Goal: Task Accomplishment & Management: Use online tool/utility

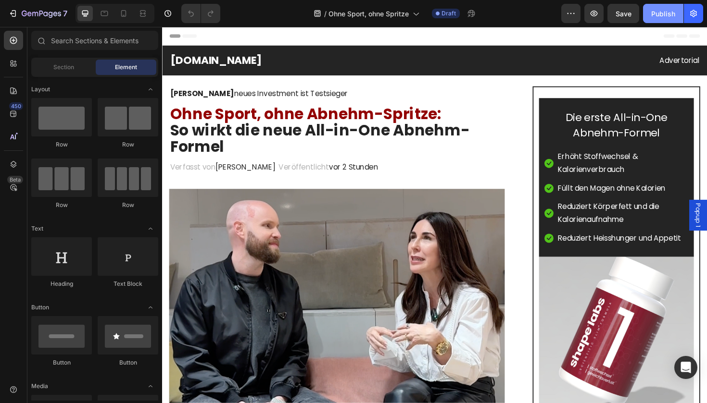
click at [662, 12] on div "Publish" at bounding box center [663, 14] width 24 height 10
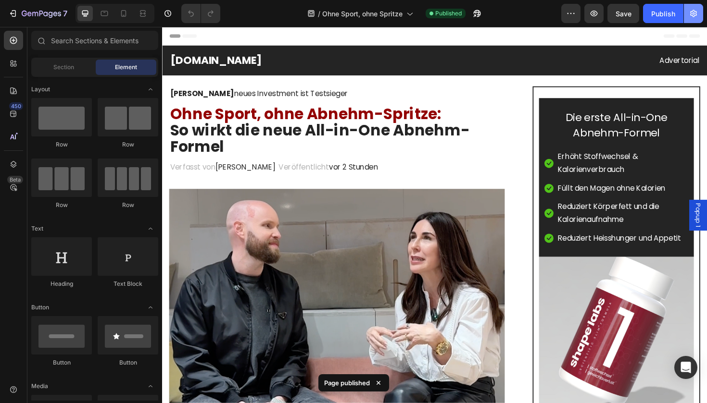
click at [694, 15] on icon "button" at bounding box center [694, 14] width 10 height 10
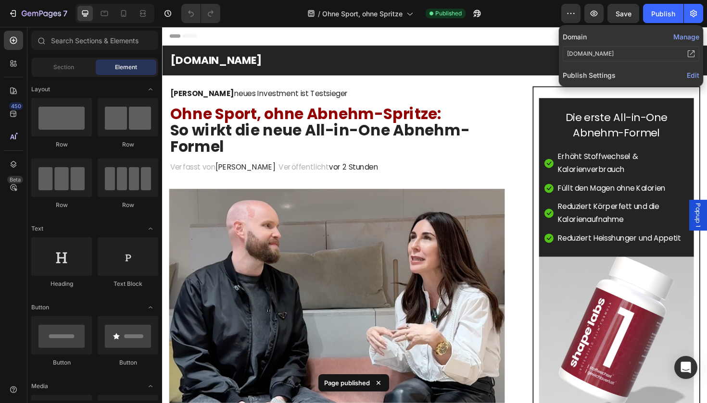
click at [690, 73] on span "Edit" at bounding box center [693, 75] width 13 height 8
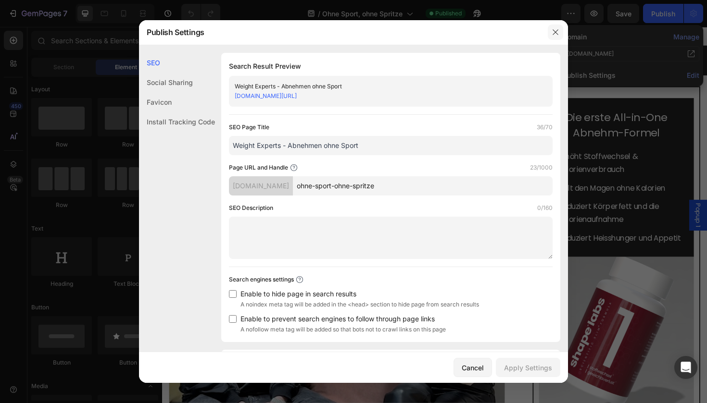
click at [555, 34] on icon "button" at bounding box center [556, 32] width 8 height 8
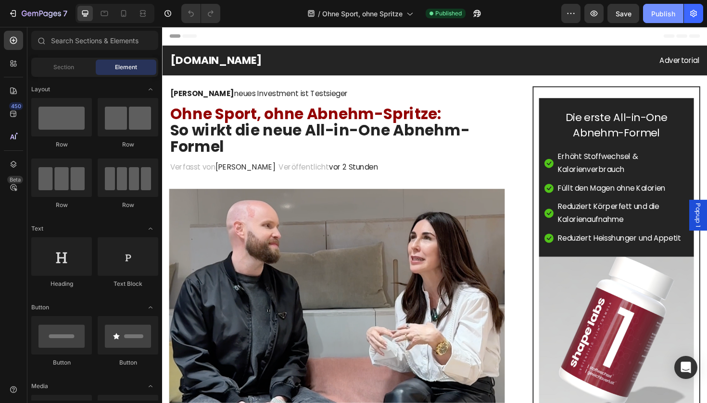
click at [668, 13] on div "Publish" at bounding box center [663, 14] width 24 height 10
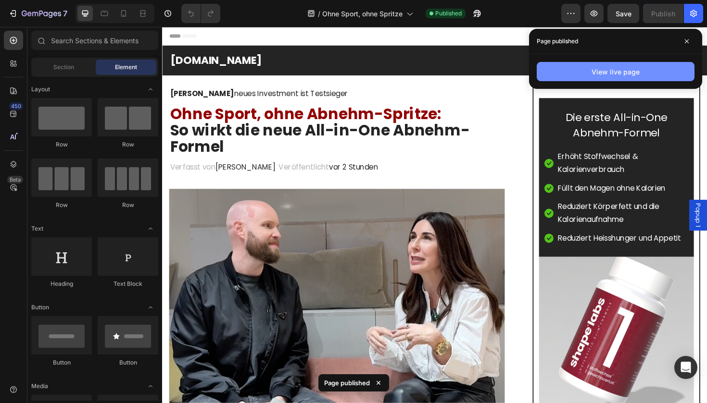
click at [597, 72] on div "View live page" at bounding box center [615, 72] width 48 height 10
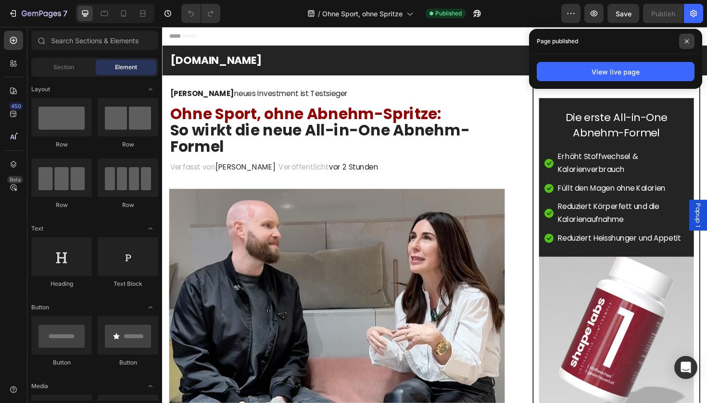
click at [685, 42] on icon at bounding box center [686, 41] width 5 height 5
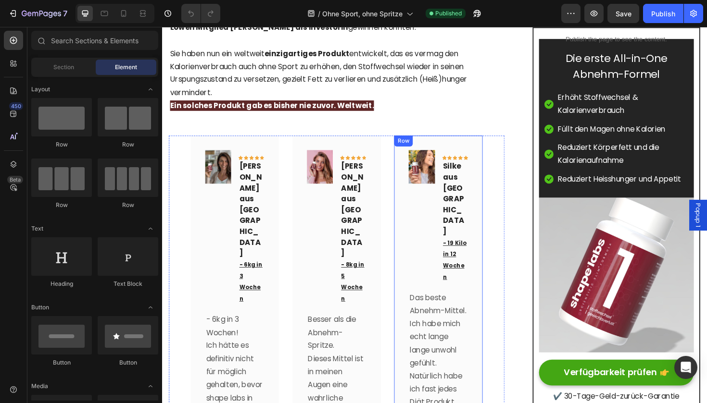
scroll to position [943, 0]
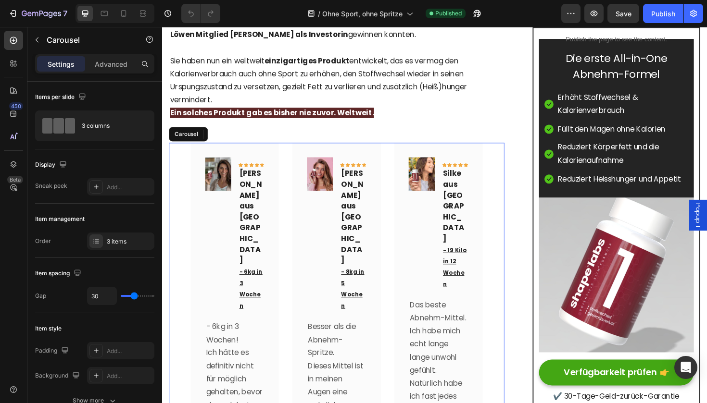
click at [101, 67] on p "Advanced" at bounding box center [111, 64] width 33 height 10
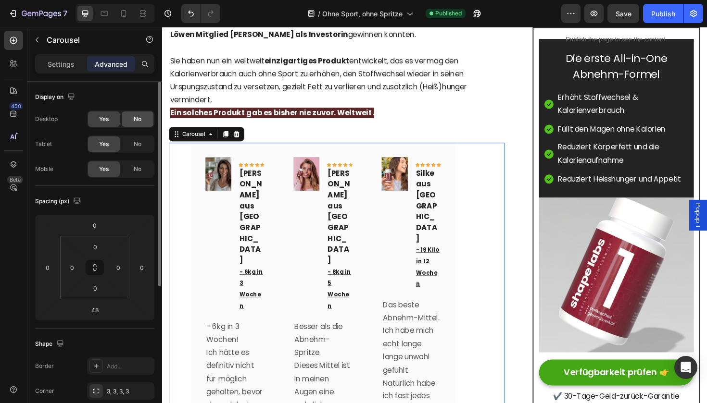
click at [135, 121] on span "No" at bounding box center [138, 119] width 8 height 9
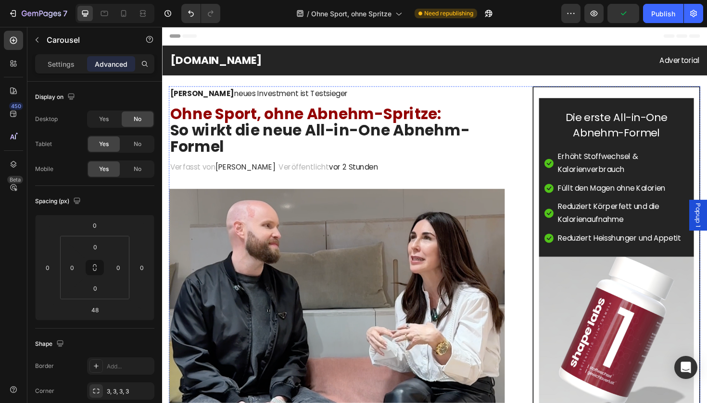
scroll to position [0, 0]
click at [327, 124] on h2 "Ohne Sport, ohne Abnehm-Spritze: So wirkt die neue All-in-One Abnehm-Formel" at bounding box center [346, 137] width 355 height 54
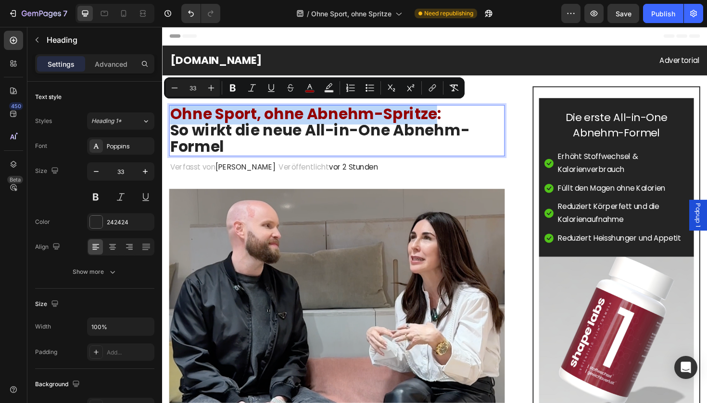
drag, startPoint x: 450, startPoint y: 120, endPoint x: 175, endPoint y: 114, distance: 275.6
click at [175, 114] on span "Ohne Sport, ohne Abnehm-Spritze:" at bounding box center [313, 119] width 287 height 23
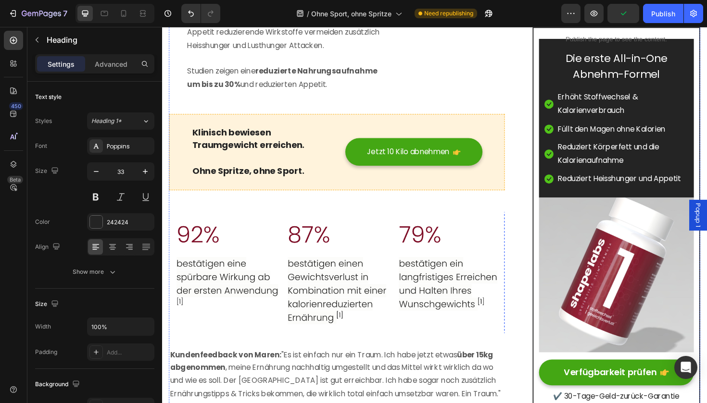
scroll to position [2005, 0]
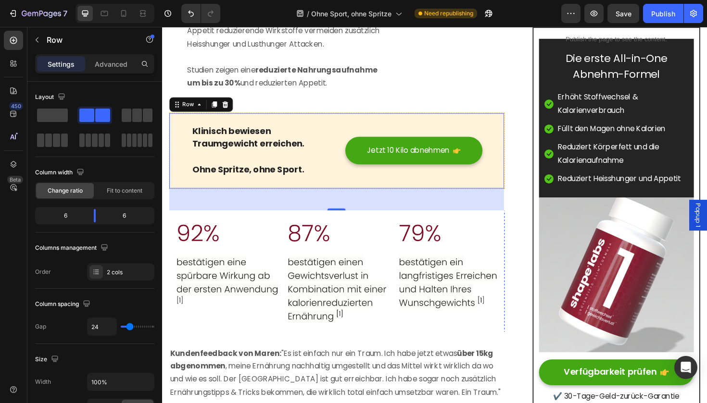
click at [340, 118] on div "Klinisch bewiesen Traumgewicht erreichen. Ohne Spritze, ohne Sport. Text block …" at bounding box center [346, 158] width 355 height 81
click at [109, 65] on p "Advanced" at bounding box center [111, 64] width 33 height 10
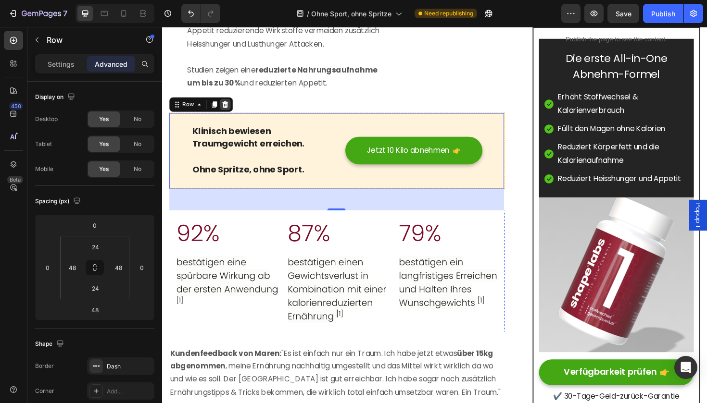
click at [229, 106] on icon at bounding box center [229, 109] width 6 height 7
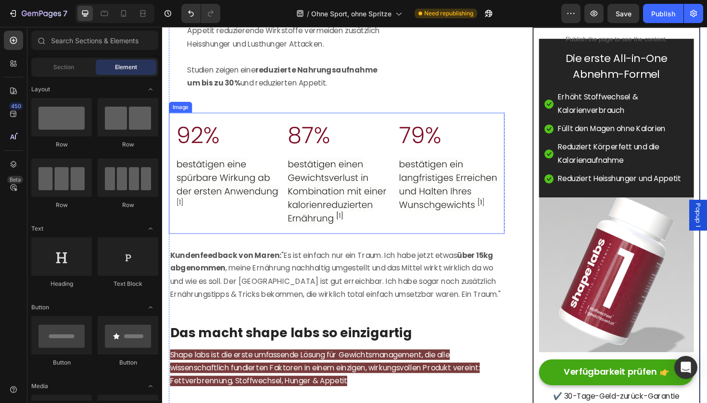
click at [264, 118] on img at bounding box center [346, 182] width 355 height 128
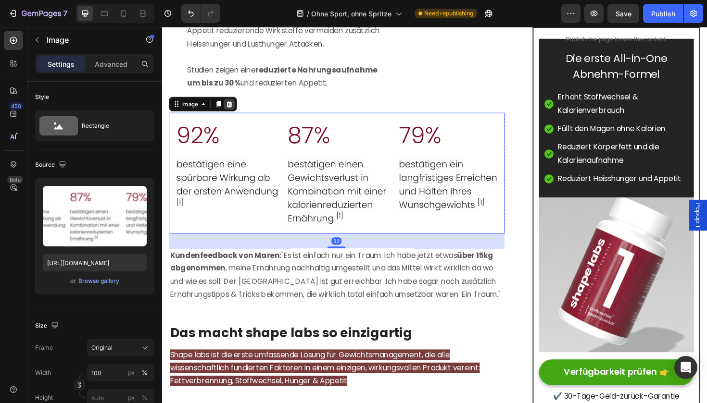
click at [235, 105] on icon at bounding box center [233, 108] width 6 height 7
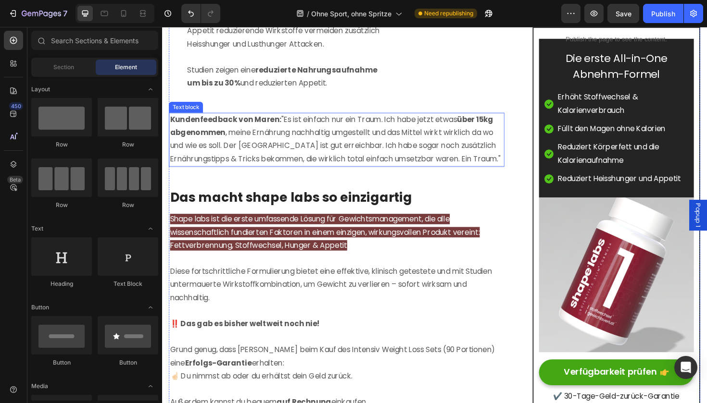
click at [263, 119] on p "Kundenfeedback von Maren: "Es ist einfach nur ein Traum. Ich habe jetzt etwas ü…" at bounding box center [346, 146] width 353 height 55
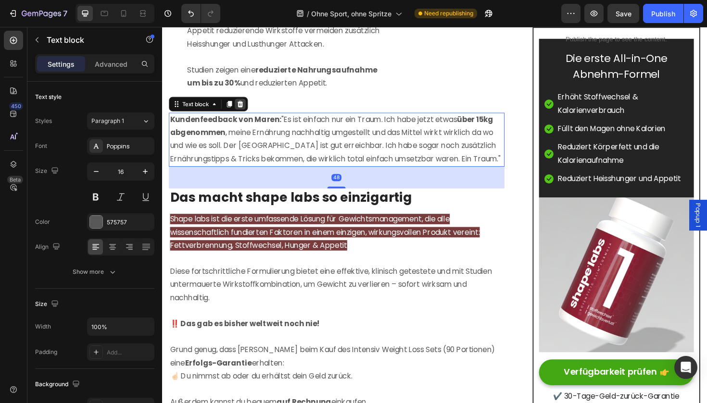
click at [245, 105] on icon at bounding box center [245, 108] width 6 height 7
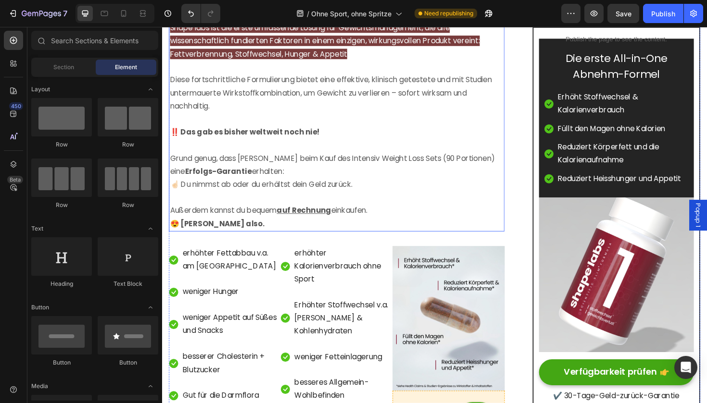
scroll to position [2170, 0]
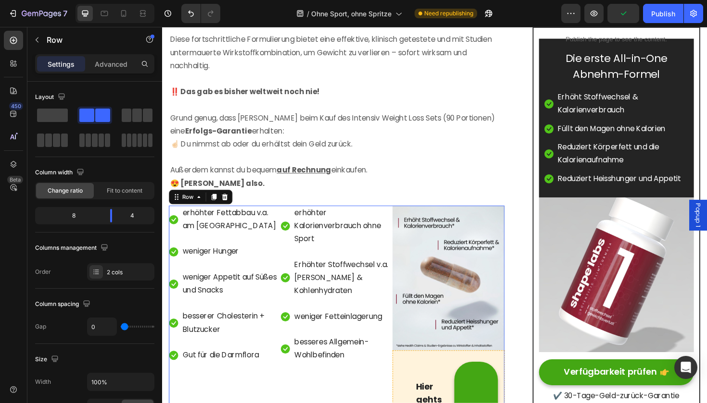
click at [232, 203] on icon at bounding box center [229, 207] width 8 height 8
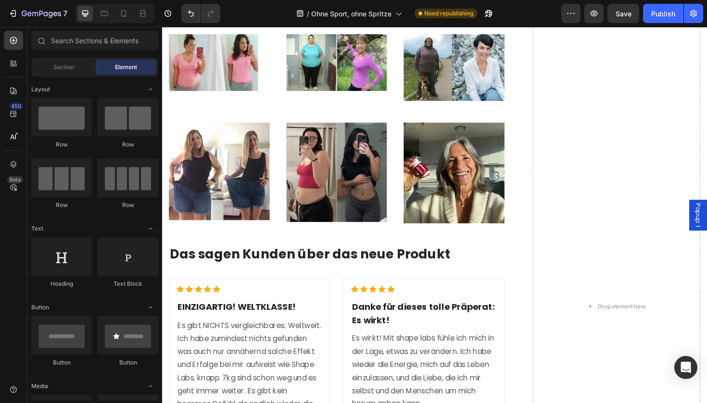
scroll to position [2877, 0]
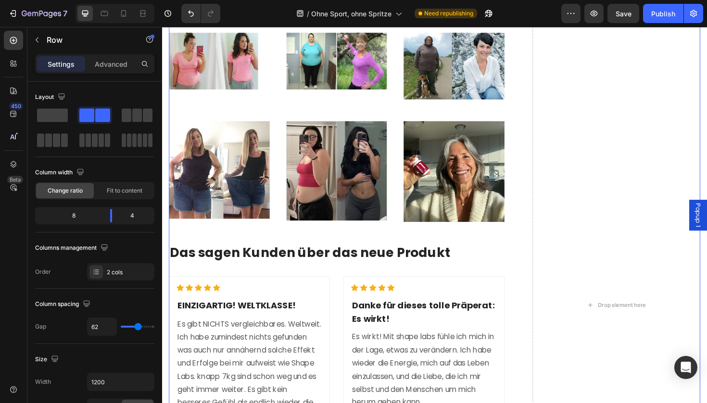
click at [535, 197] on div "Jetzt direkt zum Produkt Button ✔️ Shape Labs Erfolgs-Garantie: Du nimmst ab od…" at bounding box center [450, 321] width 563 height 851
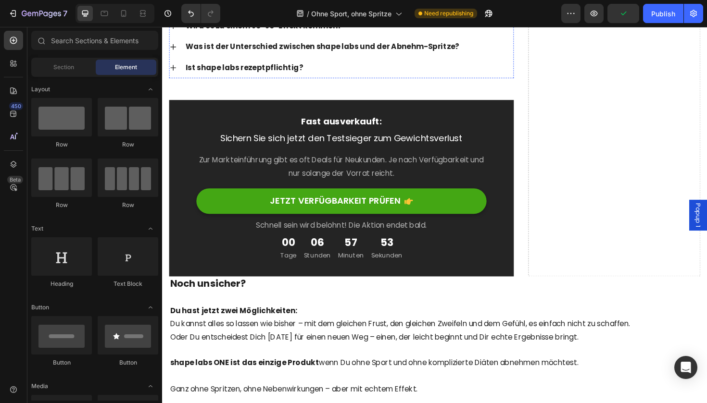
scroll to position [3254, 0]
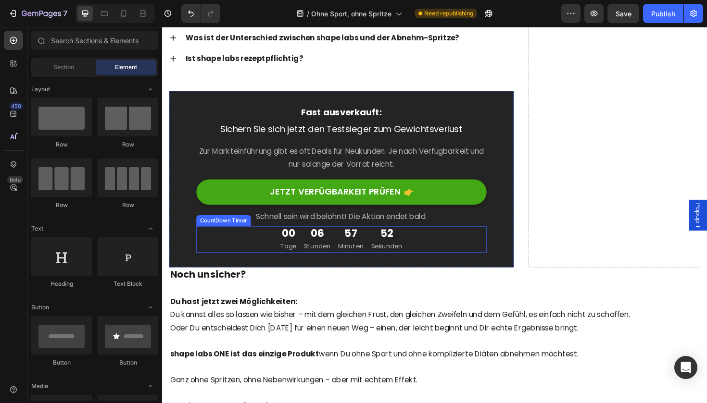
click at [440, 249] on div "00 Tage 06 Stunden 57 Minuten 52 Sekunden" at bounding box center [351, 252] width 307 height 28
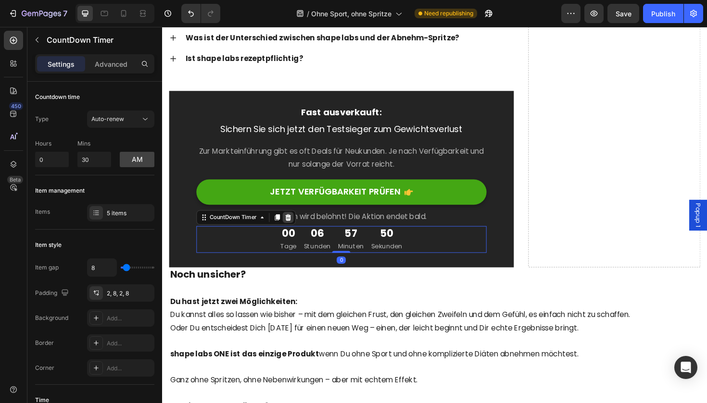
click at [297, 226] on icon at bounding box center [295, 229] width 6 height 7
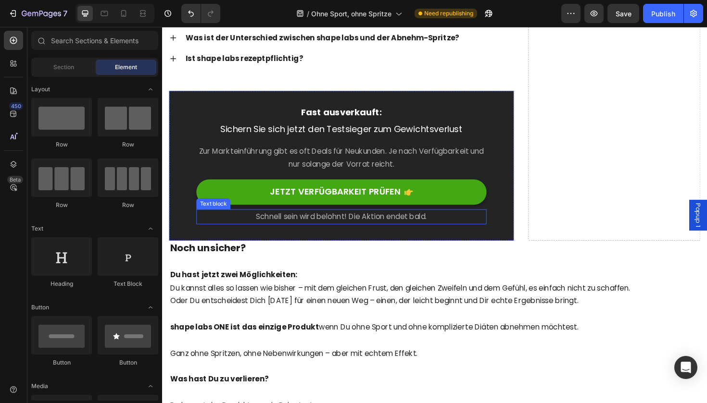
click at [461, 222] on p "Schnell sein wird belohnt! Die Aktion endet bald." at bounding box center [351, 228] width 305 height 14
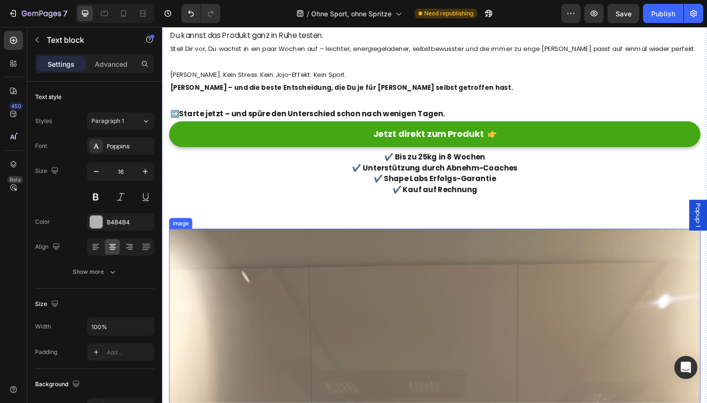
scroll to position [3653, 0]
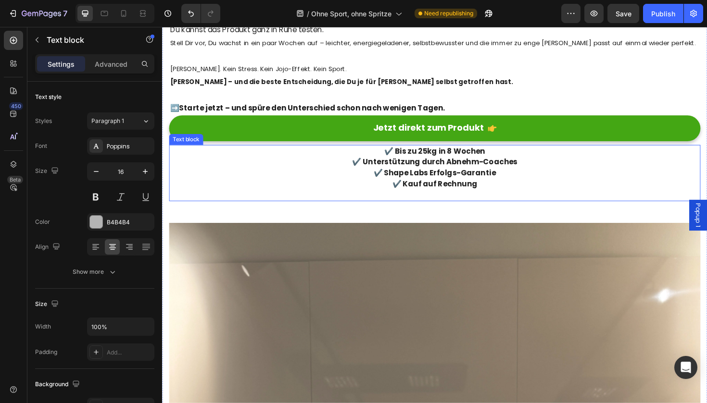
click at [522, 188] on p "✔️ Kauf auf Rechnung" at bounding box center [450, 194] width 561 height 12
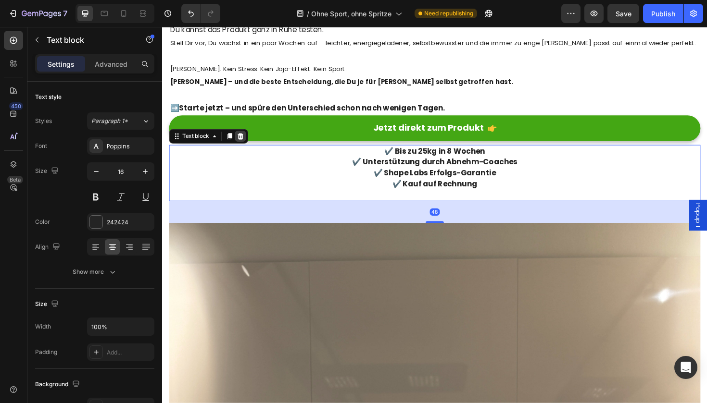
click at [246, 139] on icon at bounding box center [245, 142] width 6 height 7
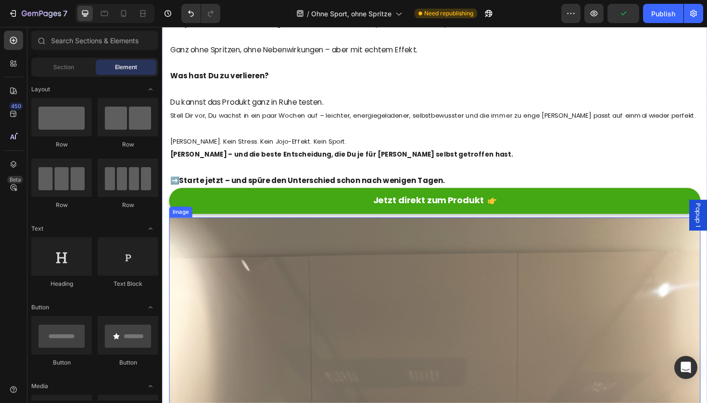
scroll to position [3568, 0]
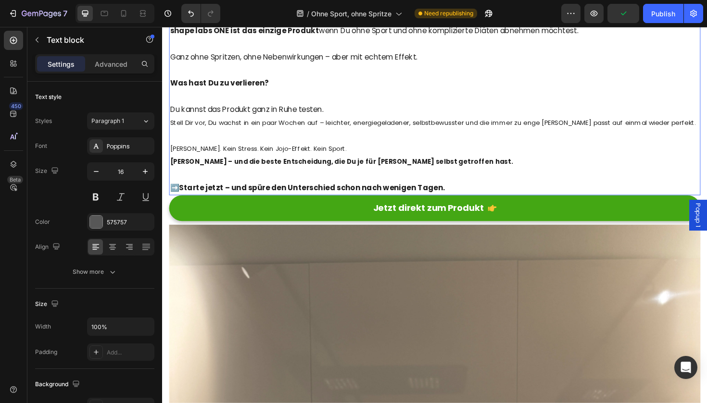
click at [368, 137] on p "[PERSON_NAME]. Kein Stress. Kein Jojo-Effekt. Kein Sport. Nur Du – und die best…" at bounding box center [450, 155] width 561 height 41
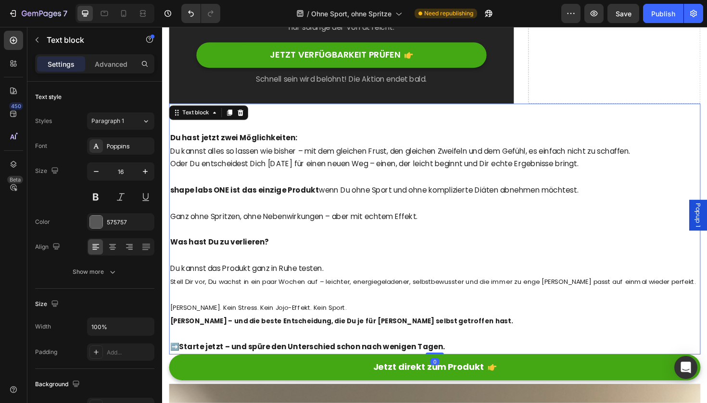
scroll to position [3377, 0]
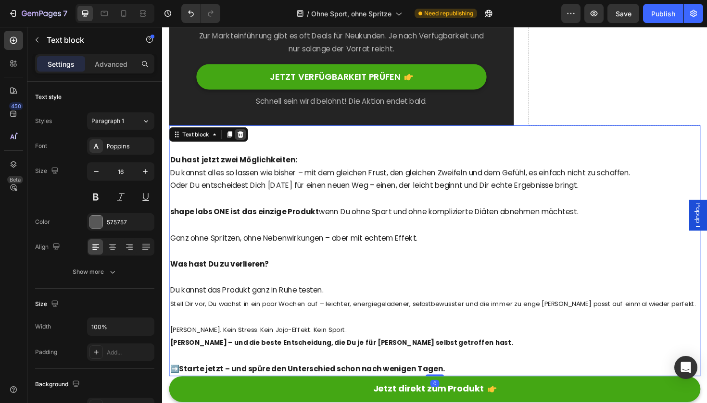
click at [247, 138] on icon at bounding box center [245, 141] width 6 height 7
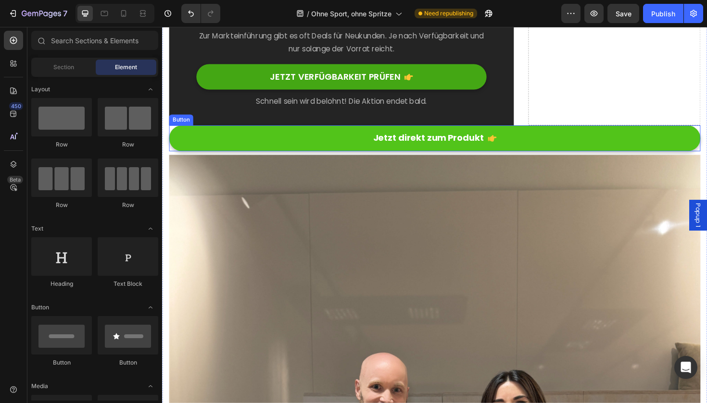
click at [264, 142] on link "Jetzt direkt zum Produkt" at bounding box center [450, 144] width 563 height 27
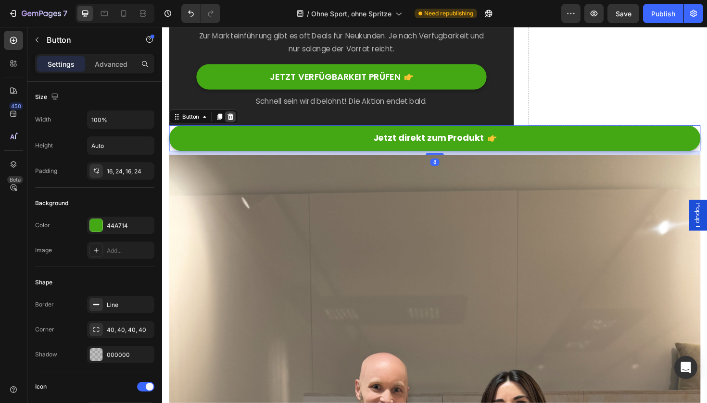
click at [238, 118] on icon at bounding box center [234, 122] width 8 height 8
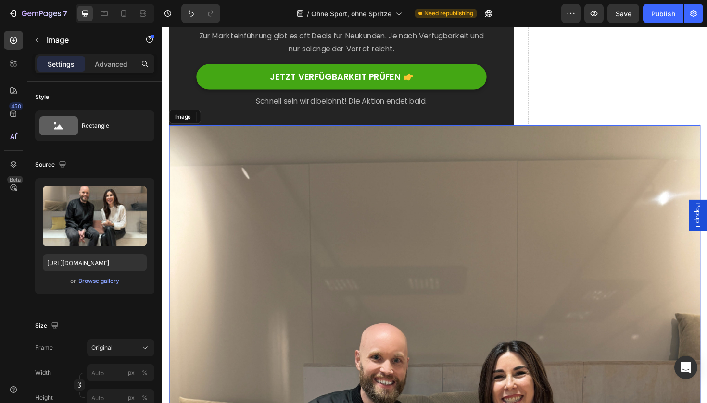
click at [234, 118] on icon at bounding box center [233, 122] width 8 height 8
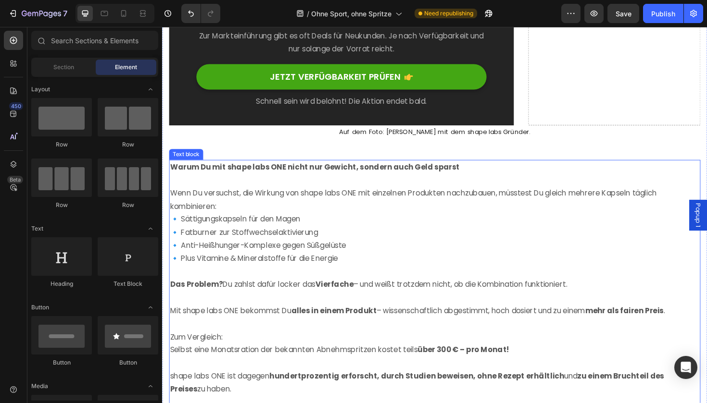
click at [249, 183] on p at bounding box center [450, 190] width 561 height 14
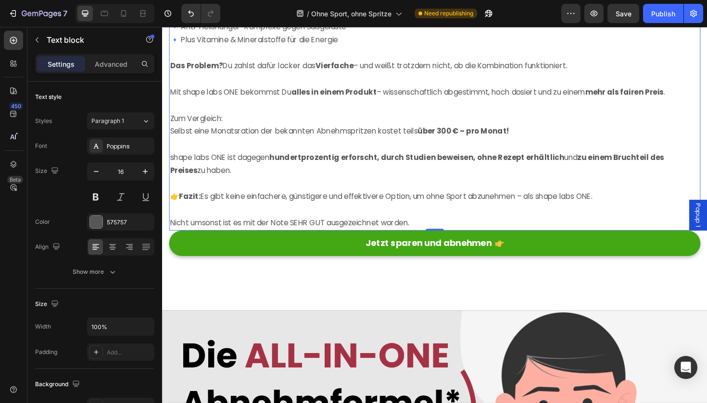
scroll to position [3625, 0]
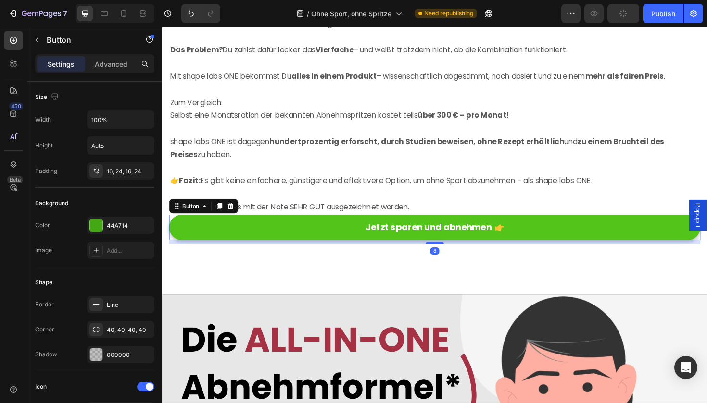
click at [269, 228] on link "Jetzt sparen und abnehmen" at bounding box center [450, 239] width 563 height 27
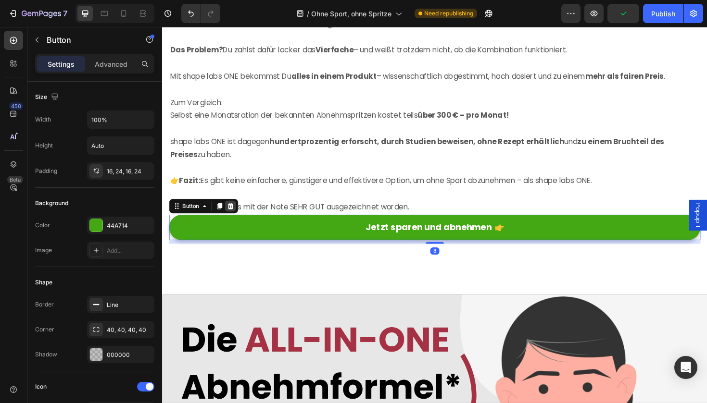
click at [236, 214] on icon at bounding box center [234, 217] width 6 height 7
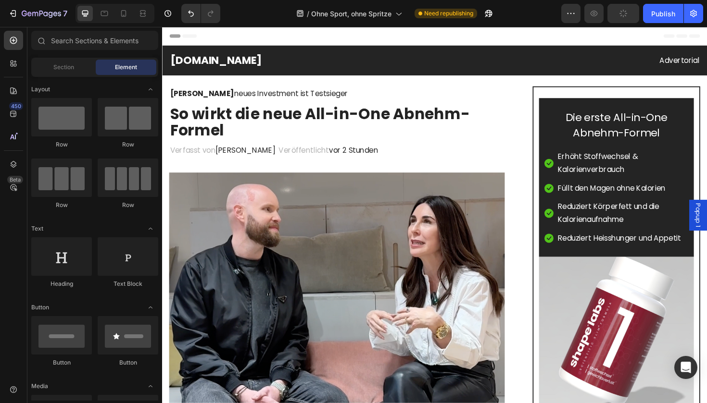
scroll to position [0, 0]
click at [664, 12] on div "Publish" at bounding box center [663, 14] width 24 height 10
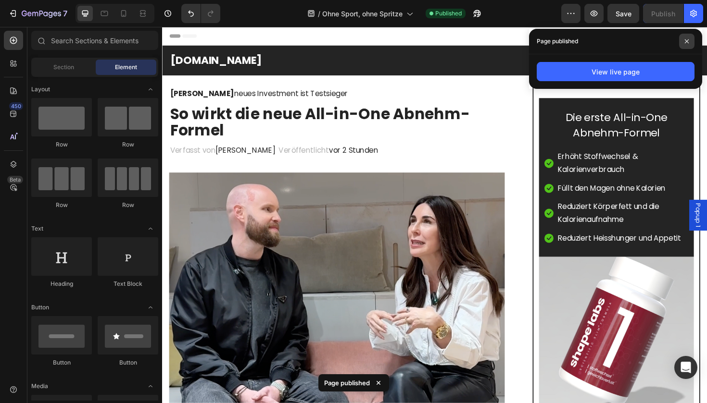
click at [686, 41] on icon at bounding box center [687, 41] width 4 height 4
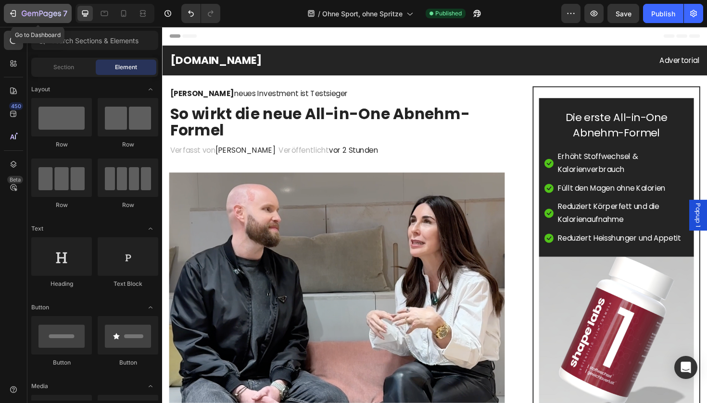
click at [15, 14] on icon "button" at bounding box center [13, 14] width 10 height 10
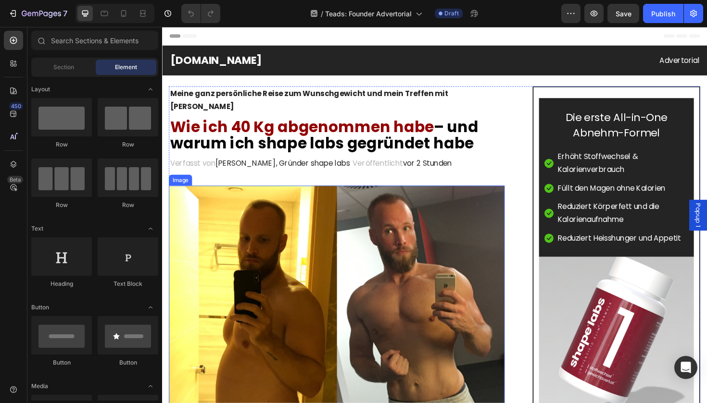
click at [250, 205] on img at bounding box center [346, 372] width 355 height 355
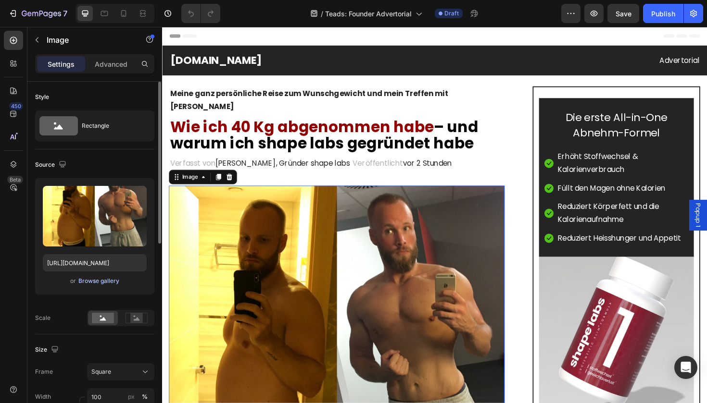
click at [88, 281] on div "Browse gallery" at bounding box center [98, 281] width 41 height 9
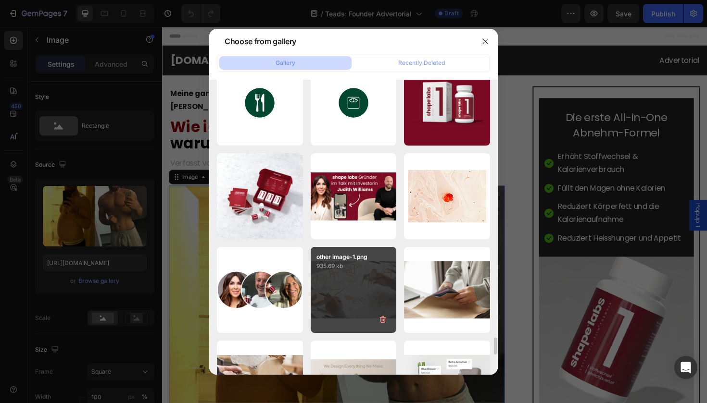
scroll to position [4514, 0]
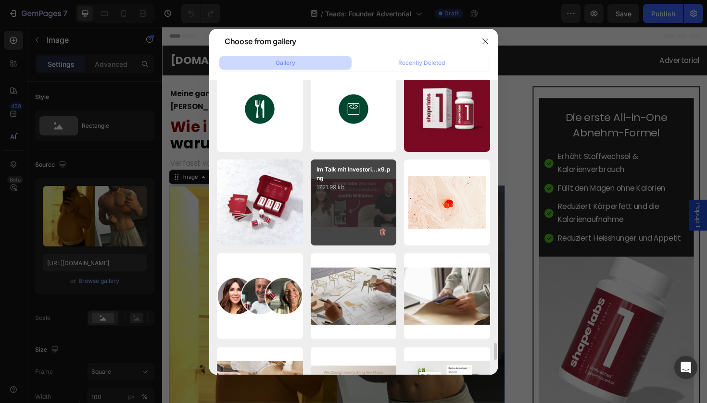
click at [338, 208] on div "Im Talk mit Investori...x9.png 1721.99 kb" at bounding box center [354, 203] width 86 height 86
type input "https://cdn.shopify.com/s/files/1/0933/2523/0420/files/gempages_547010314898506…"
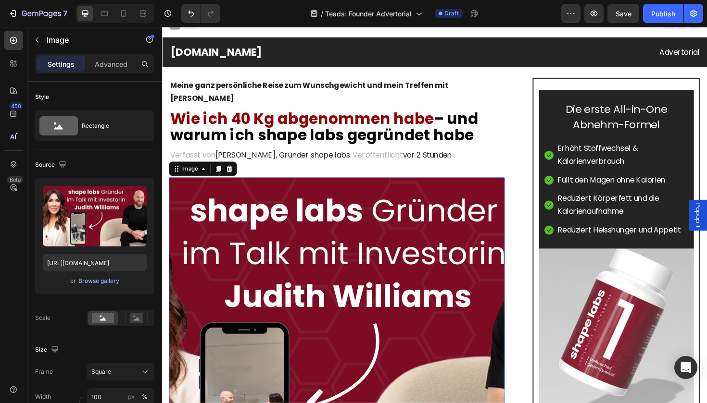
scroll to position [7, 0]
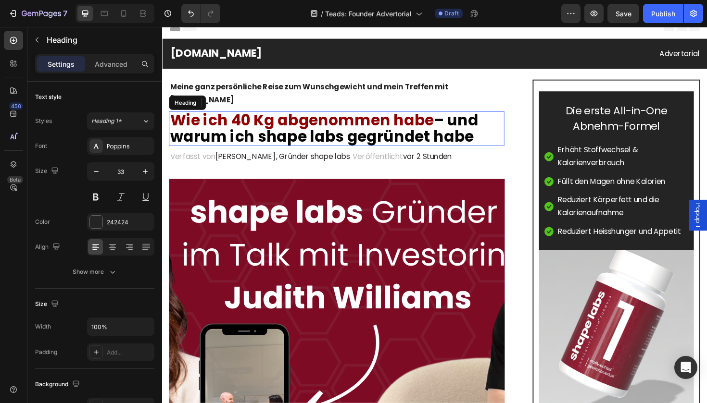
click at [309, 122] on span "– und warum ich shape labs gegründet habe" at bounding box center [333, 134] width 327 height 40
drag, startPoint x: 282, startPoint y: 112, endPoint x: 237, endPoint y: 112, distance: 45.7
click at [237, 114] on span "Wie ich 40 Kg abgenommen habe" at bounding box center [309, 125] width 279 height 23
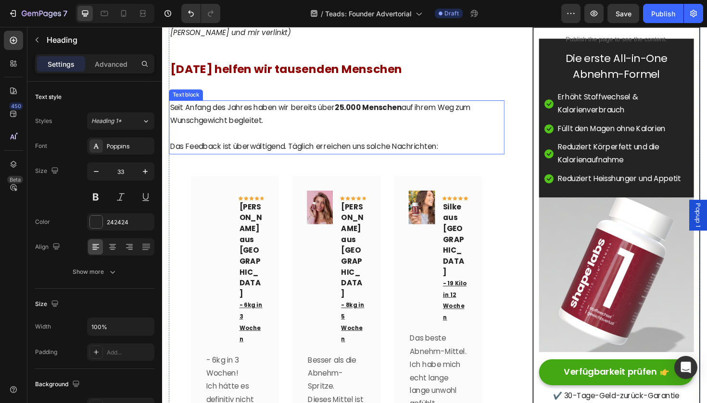
scroll to position [2250, 0]
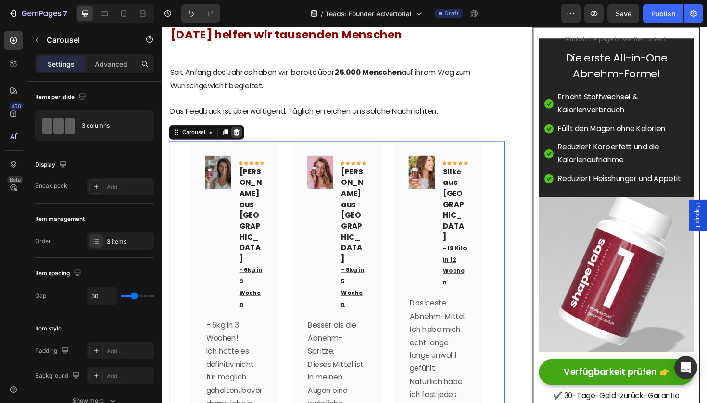
click at [241, 136] on icon at bounding box center [241, 139] width 6 height 7
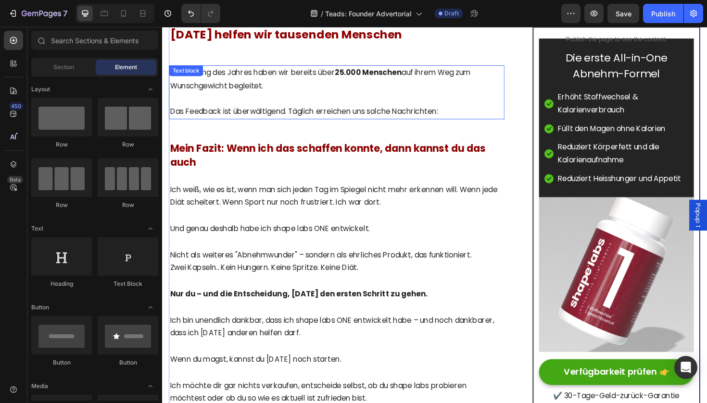
click at [452, 110] on p "Das Feedback ist überwältigend. Täglich erreichen uns solche Nachrichten:" at bounding box center [346, 117] width 353 height 14
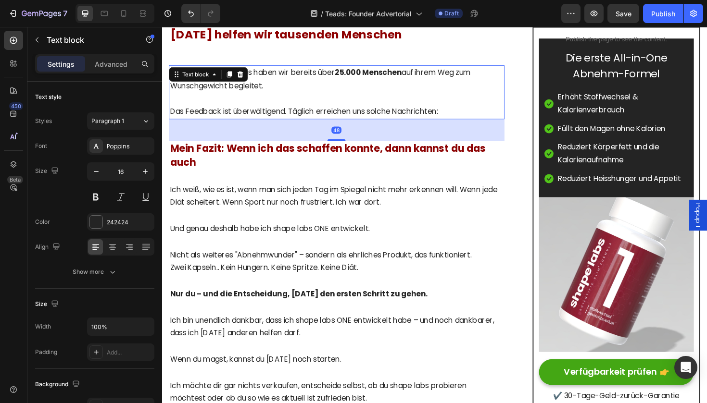
click at [461, 110] on p "Das Feedback ist überwältigend. Täglich erreichen uns solche Nachrichten:" at bounding box center [346, 117] width 353 height 14
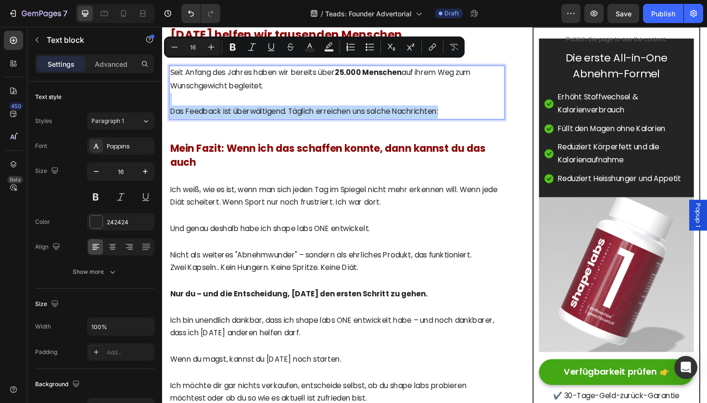
drag, startPoint x: 465, startPoint y: 82, endPoint x: 181, endPoint y: 74, distance: 284.3
click at [181, 74] on div "Seit Anfang des Jahres haben wir bereits über 25.000 Menschen auf ihrem Weg zum…" at bounding box center [346, 96] width 355 height 57
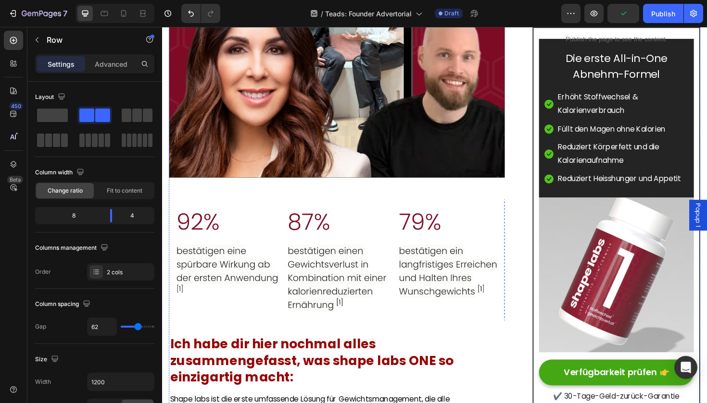
scroll to position [3001, 0]
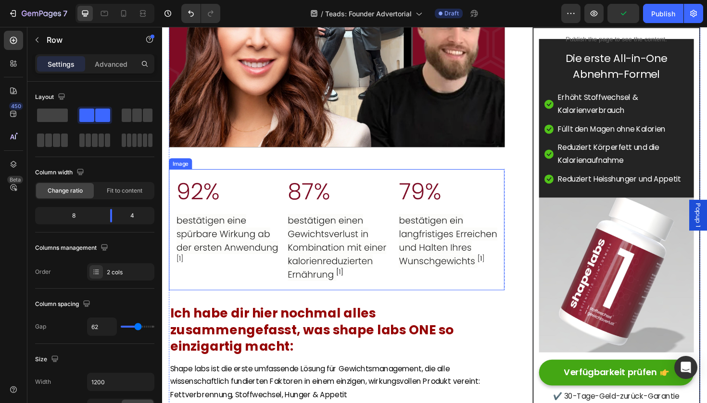
click at [276, 177] on img at bounding box center [346, 241] width 355 height 128
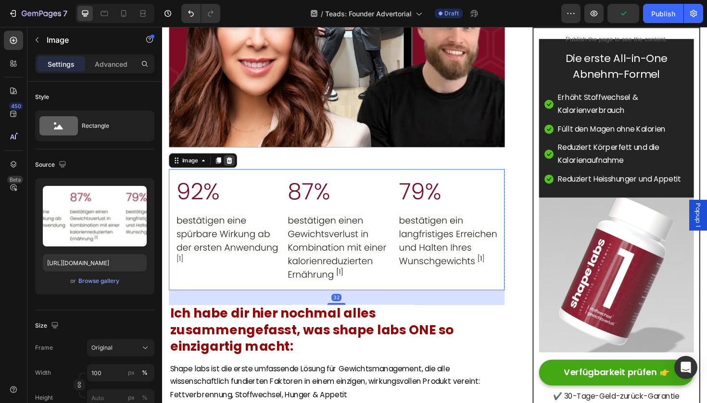
click at [233, 165] on icon at bounding box center [233, 168] width 6 height 7
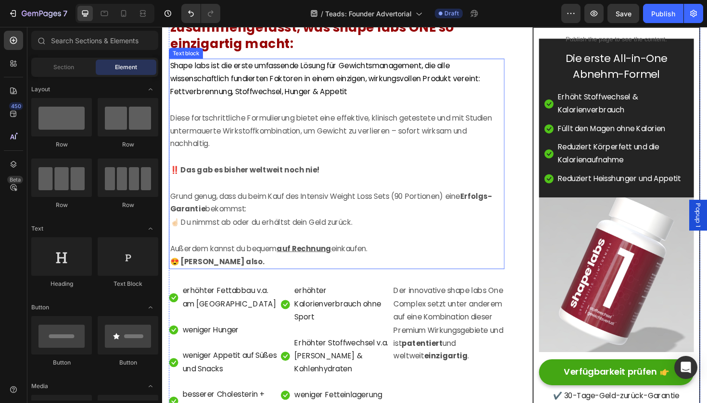
scroll to position [3234, 0]
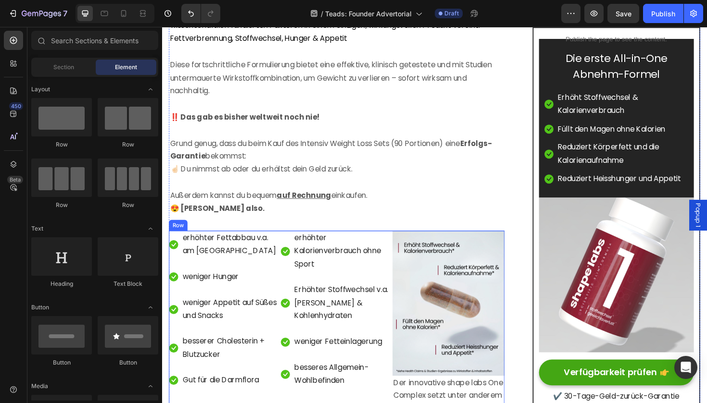
click at [308, 354] on div "Icon erhöhter Fettabbau v.a. am Bauch Text block Icon weniger Hunger Text block…" at bounding box center [287, 362] width 237 height 239
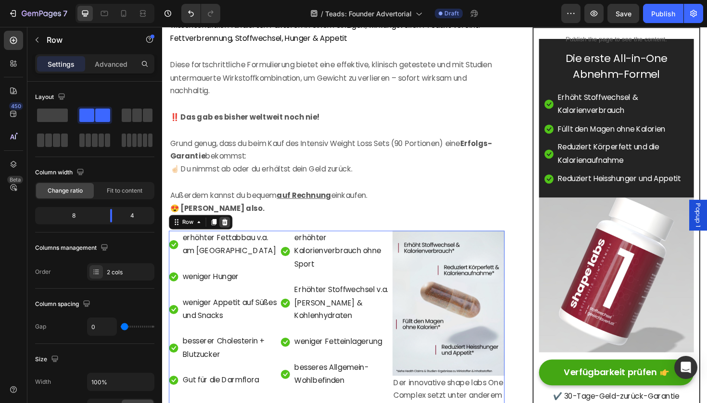
click at [230, 230] on icon at bounding box center [229, 233] width 6 height 7
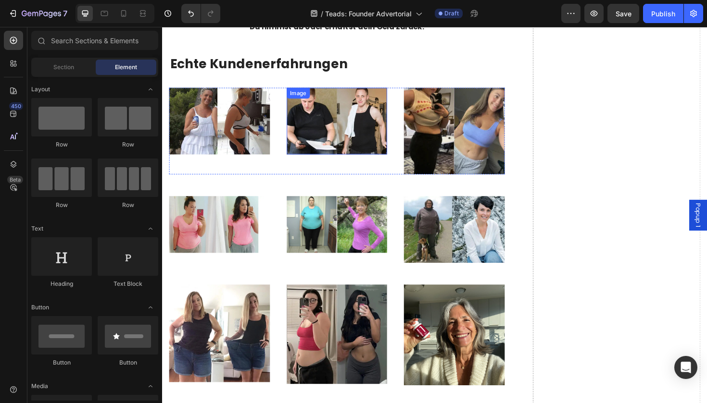
scroll to position [4037, 0]
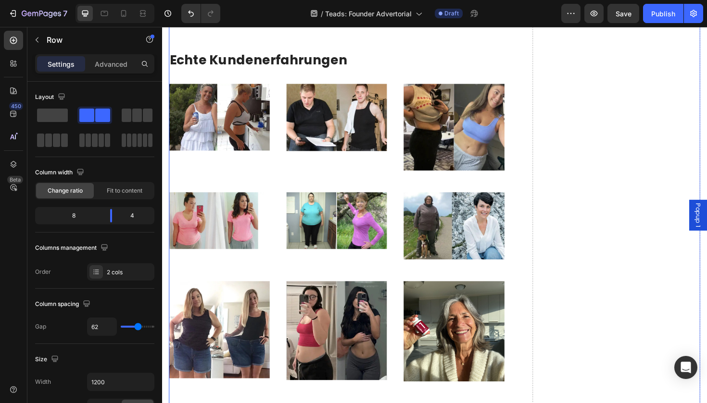
scroll to position [3920, 0]
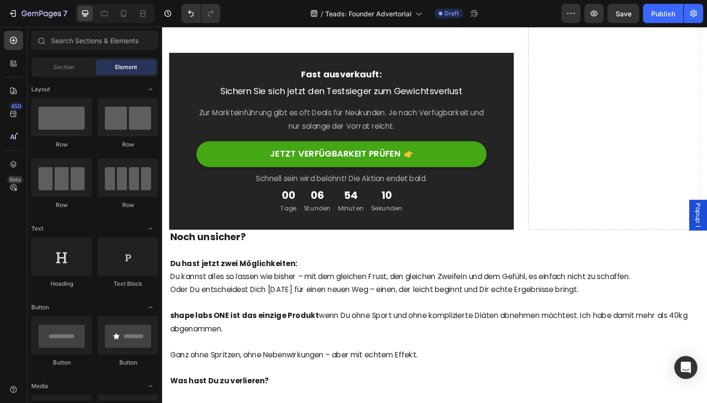
scroll to position [4384, 0]
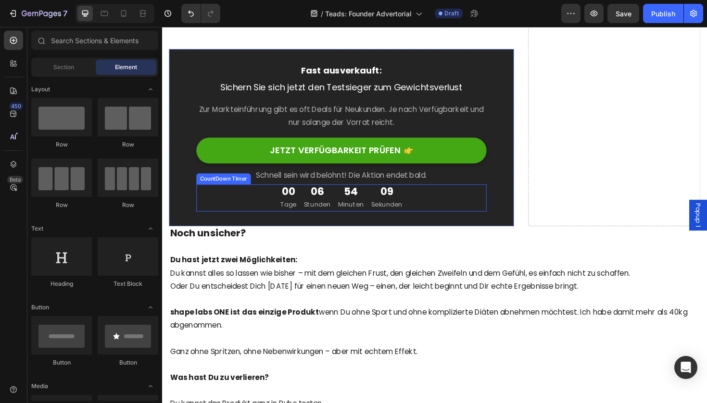
click at [433, 198] on div "00 Tage 06 Stunden 54 Minuten 09 Sekunden" at bounding box center [351, 208] width 307 height 28
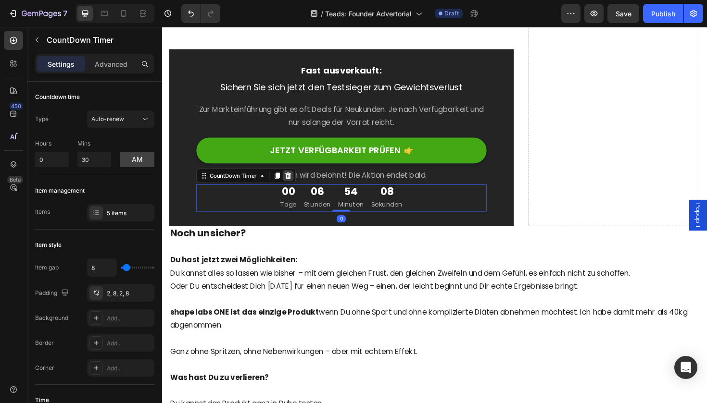
click at [294, 181] on icon at bounding box center [295, 184] width 6 height 7
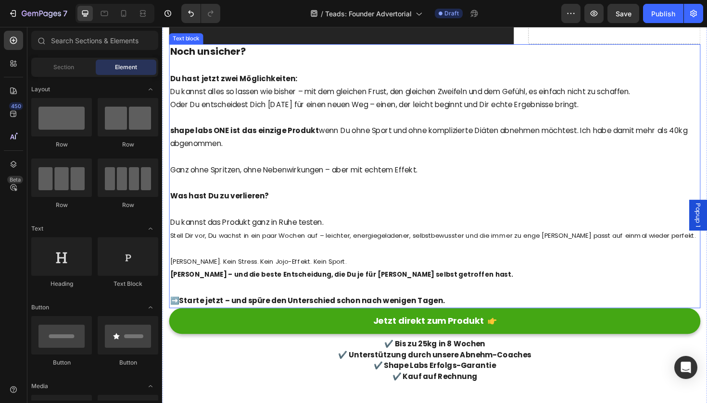
scroll to position [4538, 0]
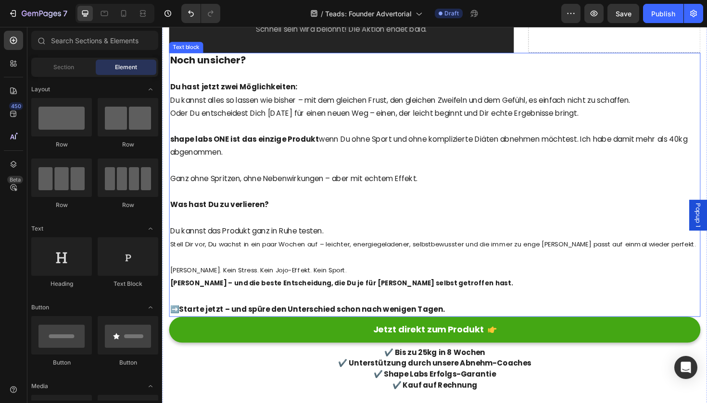
click at [354, 195] on p at bounding box center [450, 202] width 561 height 14
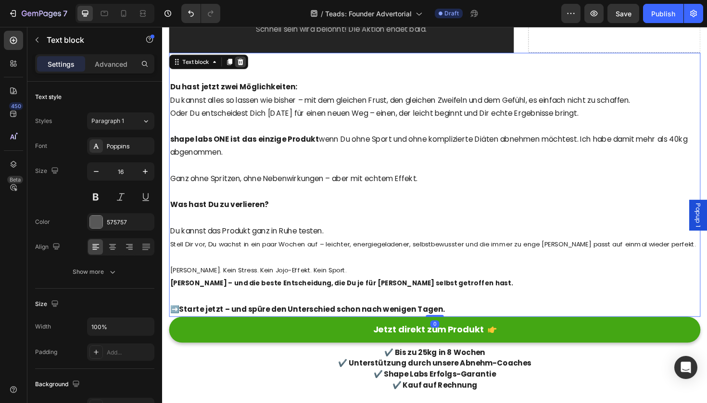
click at [246, 60] on icon at bounding box center [245, 64] width 8 height 8
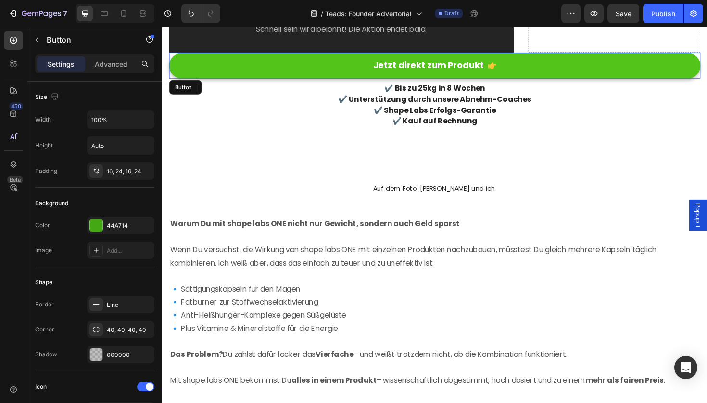
click at [253, 67] on link "Jetzt direkt zum Produkt" at bounding box center [450, 67] width 563 height 27
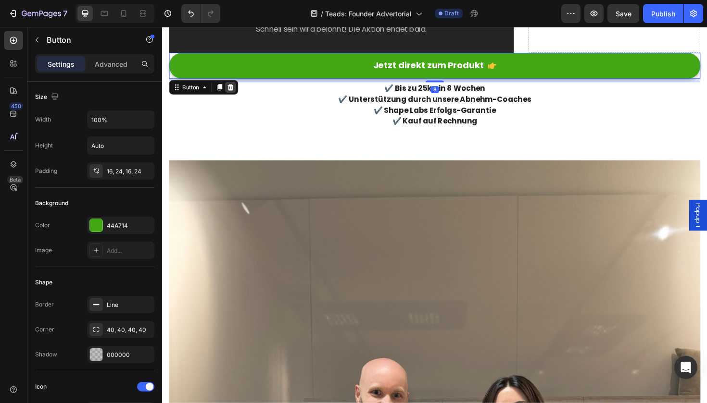
click at [233, 88] on icon at bounding box center [234, 91] width 6 height 7
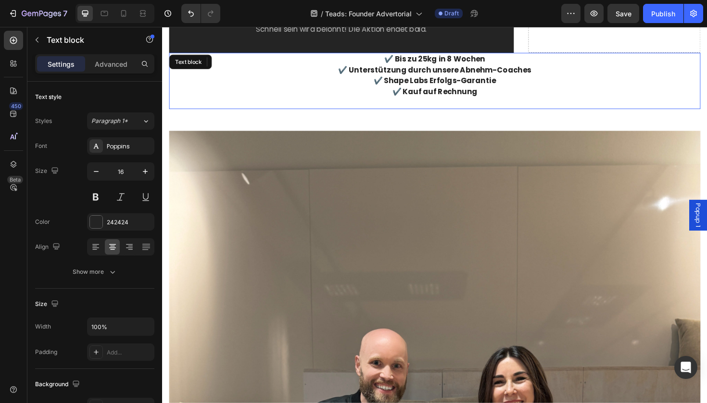
click at [305, 78] on p "✔️ Shape Labs Erfolgs-Garantie" at bounding box center [450, 84] width 561 height 12
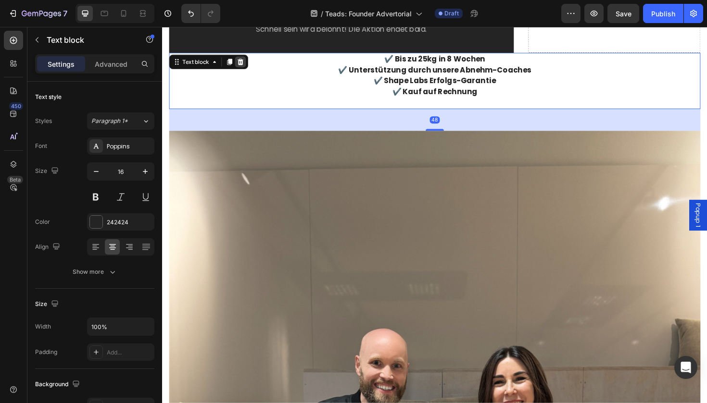
click at [245, 61] on icon at bounding box center [245, 64] width 6 height 7
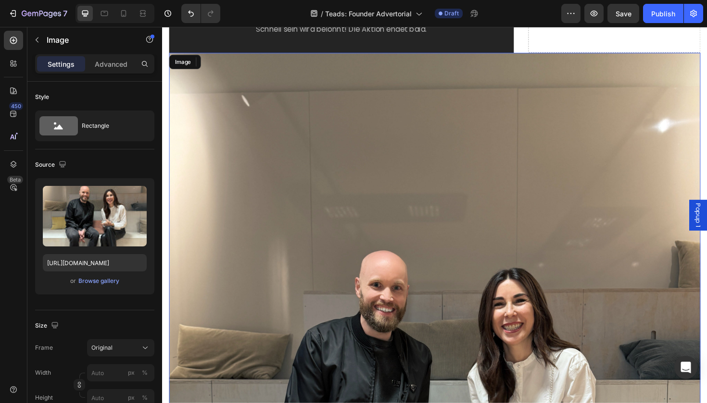
click at [237, 60] on icon at bounding box center [233, 64] width 8 height 8
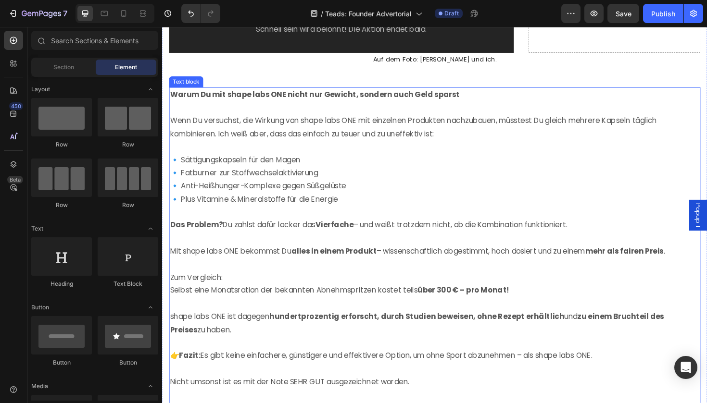
click at [286, 106] on p at bounding box center [450, 113] width 561 height 14
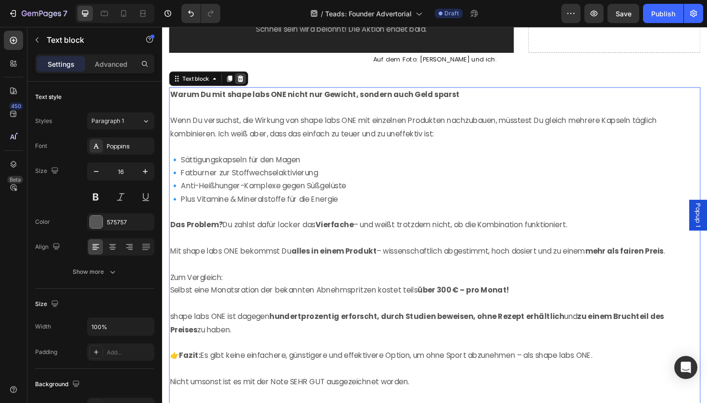
click at [245, 78] on icon at bounding box center [245, 81] width 6 height 7
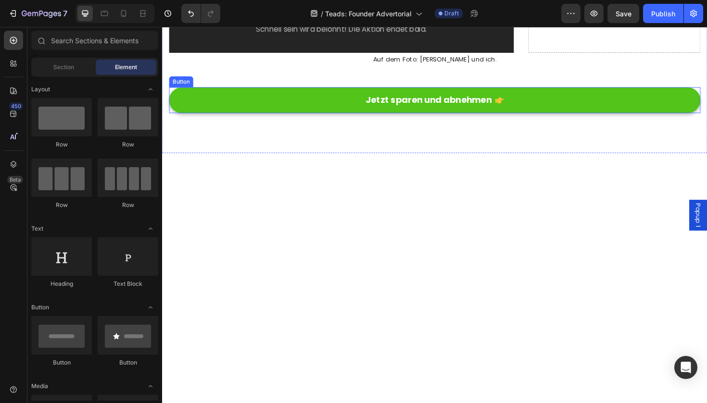
click at [269, 91] on link "Jetzt sparen und abnehmen" at bounding box center [450, 104] width 563 height 27
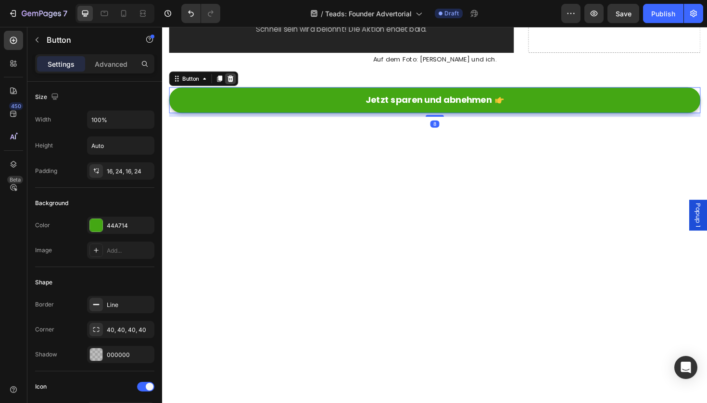
click at [236, 78] on icon at bounding box center [234, 81] width 6 height 7
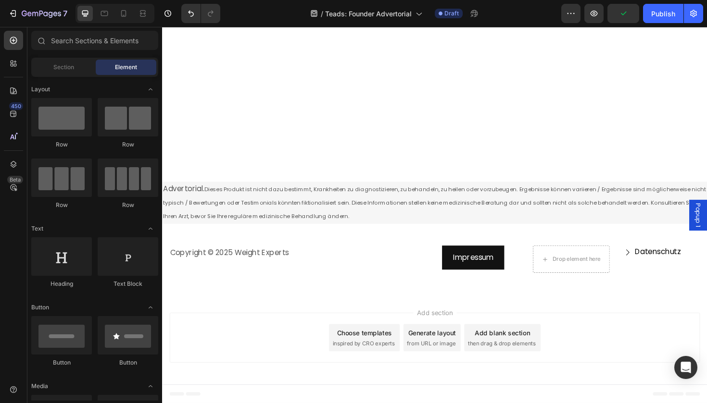
scroll to position [5313, 0]
click at [662, 16] on div "Publish" at bounding box center [663, 14] width 24 height 10
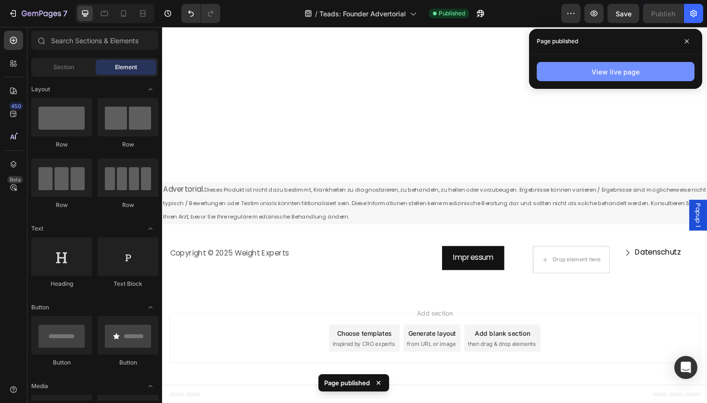
click at [635, 68] on div "View live page" at bounding box center [615, 72] width 48 height 10
click at [549, 72] on button "View live page" at bounding box center [616, 71] width 158 height 19
click at [558, 71] on button "View live page" at bounding box center [616, 71] width 158 height 19
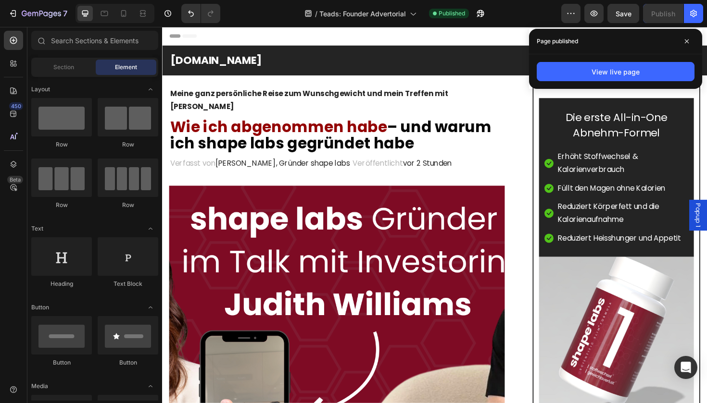
scroll to position [0, 0]
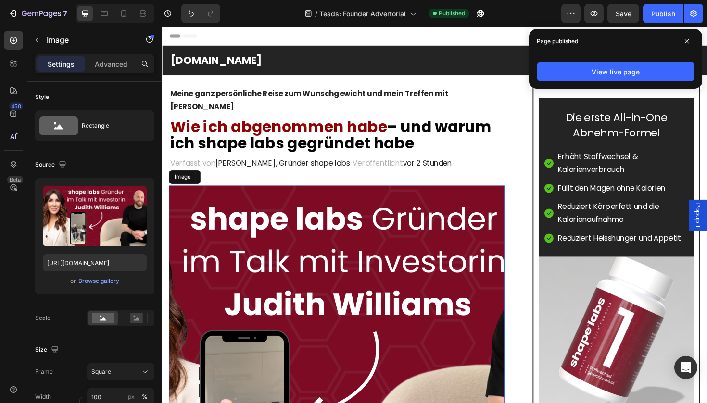
click at [242, 210] on img at bounding box center [346, 372] width 355 height 355
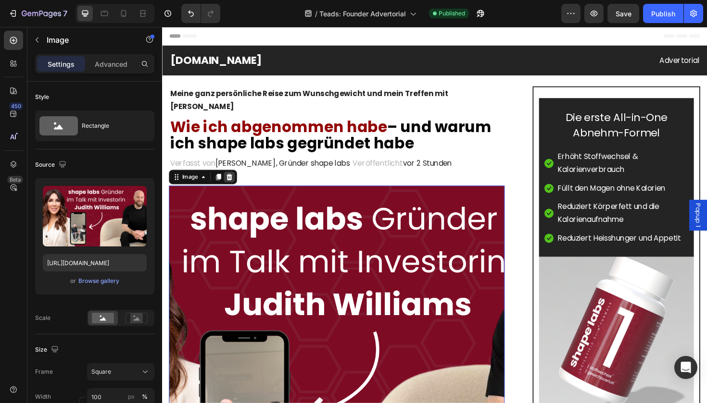
click at [234, 183] on icon at bounding box center [233, 186] width 6 height 7
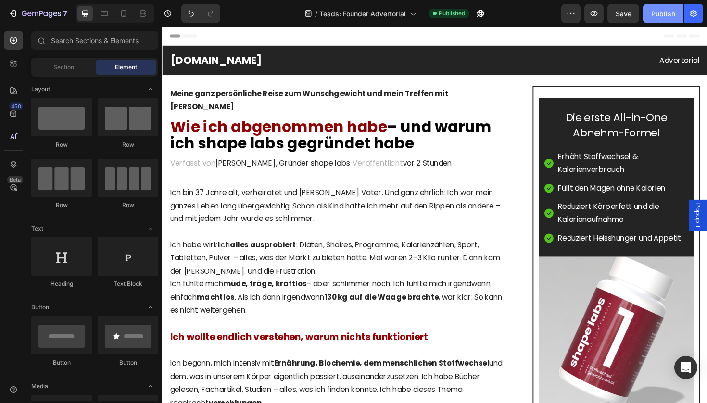
click at [660, 17] on div "Publish" at bounding box center [663, 14] width 24 height 10
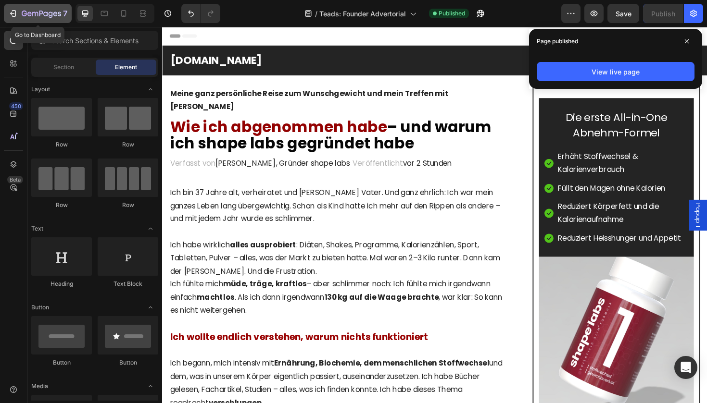
click at [12, 13] on icon "button" at bounding box center [13, 14] width 10 height 10
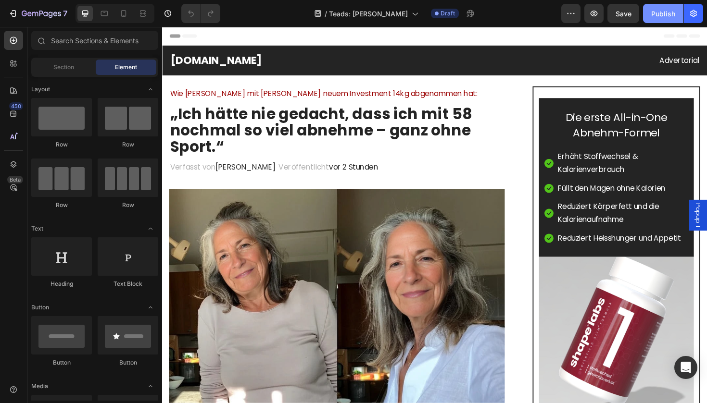
click at [666, 14] on div "Publish" at bounding box center [663, 14] width 24 height 10
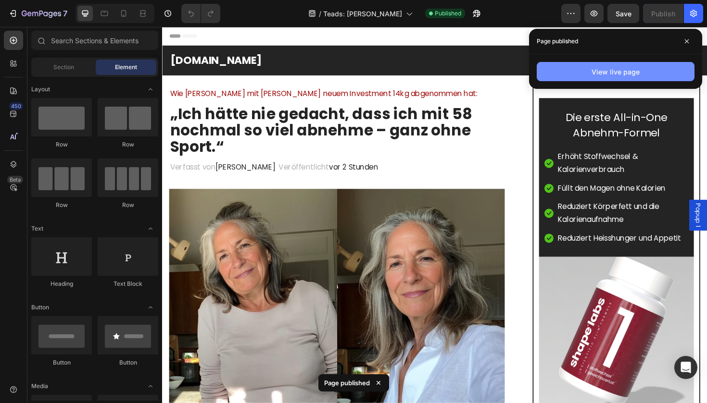
click at [624, 73] on div "View live page" at bounding box center [615, 72] width 48 height 10
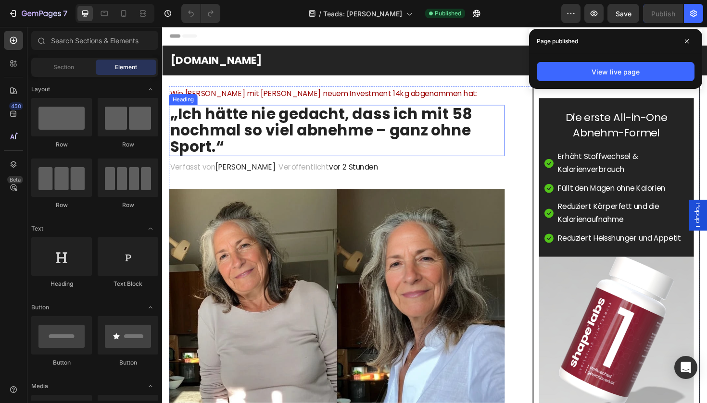
click at [261, 151] on h2 "„Ich hätte nie gedacht, dass ich mit 58 nochmal so viel abnehme – ganz ohne Spo…" at bounding box center [346, 137] width 355 height 54
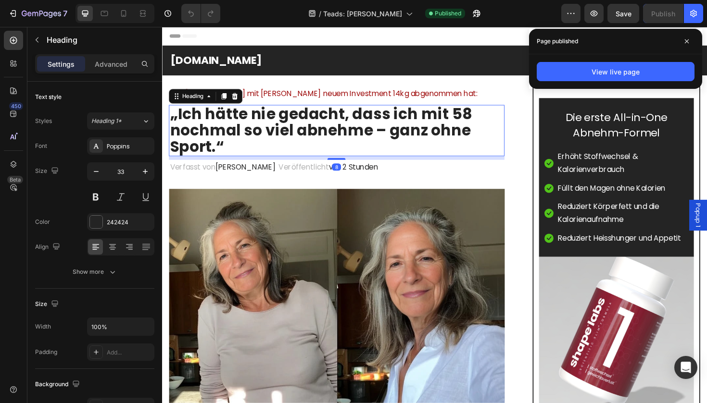
click at [250, 153] on h2 "„Ich hätte nie gedacht, dass ich mit 58 nochmal so viel abnehme – ganz ohne Spo…" at bounding box center [346, 137] width 355 height 54
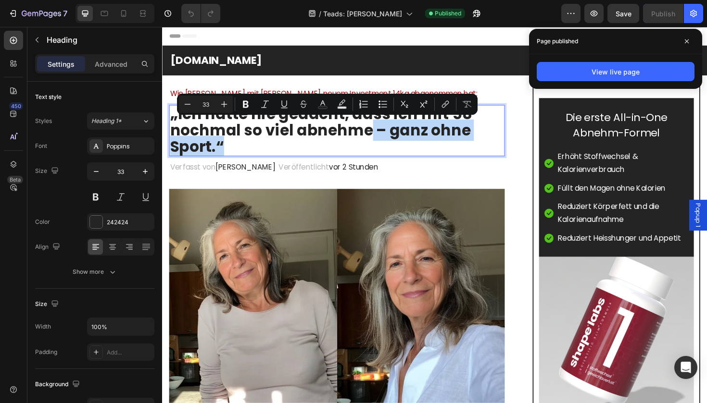
drag, startPoint x: 245, startPoint y: 151, endPoint x: 381, endPoint y: 136, distance: 137.4
click at [381, 136] on p "„Ich hätte nie gedacht, dass ich mit 58 nochmal so viel abnehme – ganz ohne Spo…" at bounding box center [346, 137] width 353 height 52
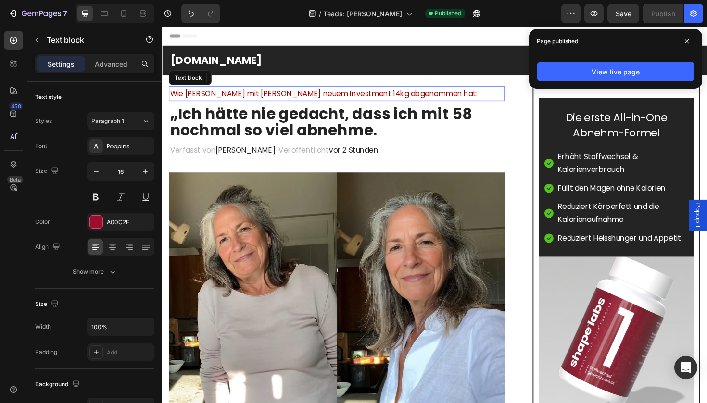
click at [383, 95] on span "Wie Susanne mit Judith Williams neuem Investment 14kg abgenommen hat:" at bounding box center [333, 97] width 326 height 11
click at [386, 96] on span "Wie Susanne mit Judith Williams neuem Investment 14kg abgenommen hat:" at bounding box center [333, 97] width 326 height 11
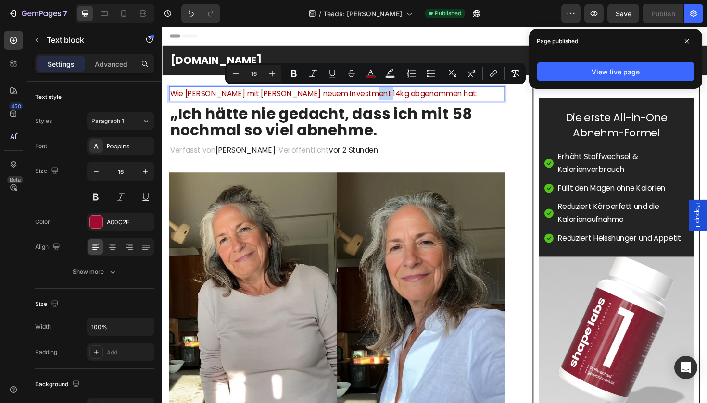
drag, startPoint x: 389, startPoint y: 96, endPoint x: 370, endPoint y: 96, distance: 18.3
click at [370, 96] on span "Wie Susanne mit Judith Williams neuem Investment 14kg abgenommen hat:" at bounding box center [333, 97] width 326 height 11
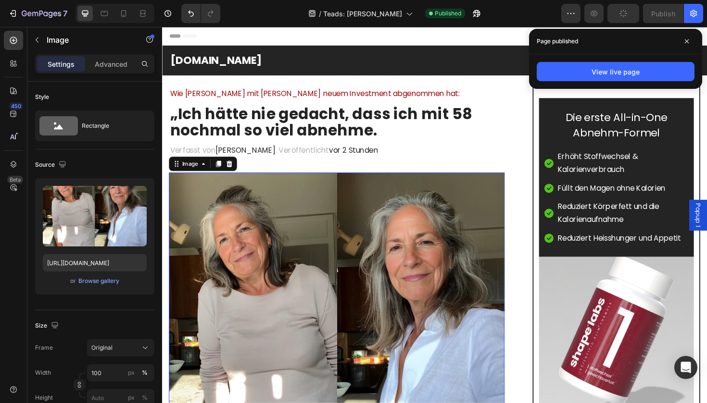
click at [303, 207] on img at bounding box center [346, 358] width 355 height 355
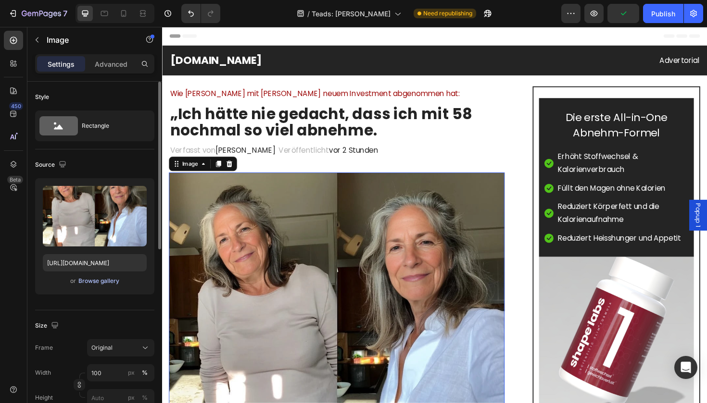
click at [96, 278] on div "Browse gallery" at bounding box center [98, 281] width 41 height 9
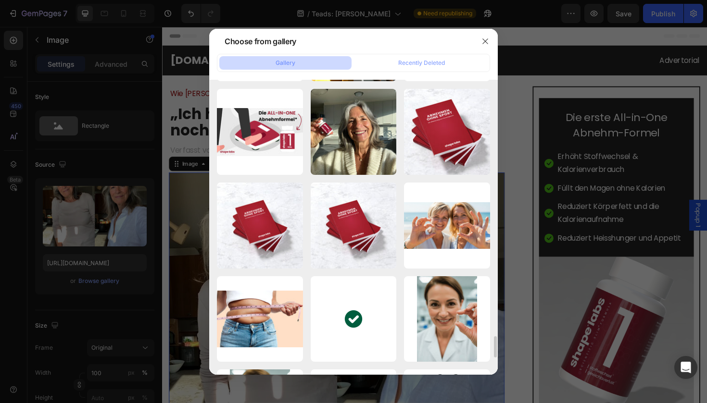
scroll to position [3465, 0]
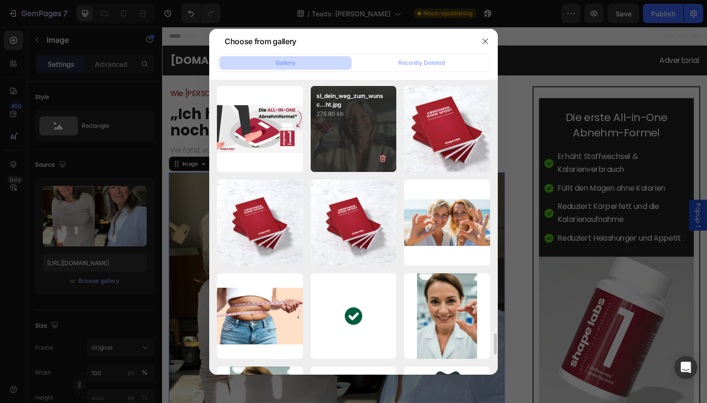
click at [346, 151] on div "sl_dein_weg_zum_wunsc...ht.jpg 276.80 kb" at bounding box center [354, 129] width 86 height 86
type input "https://cdn.shopify.com/s/files/1/0933/2523/0420/files/gempages_547010314898506…"
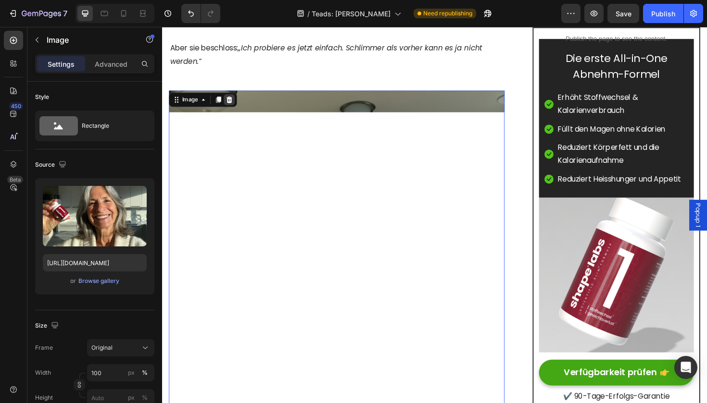
scroll to position [786, 0]
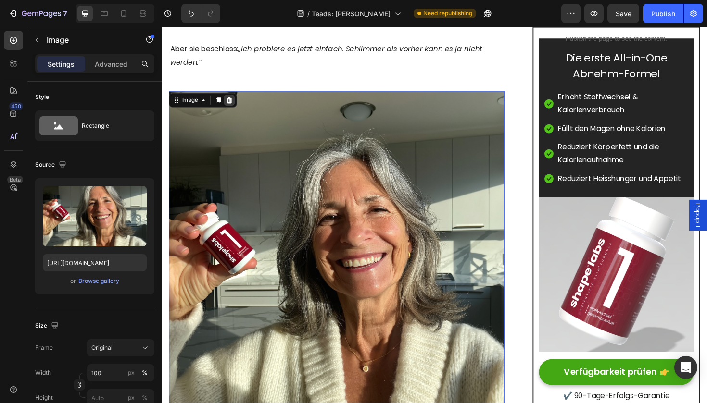
click at [236, 101] on icon at bounding box center [233, 104] width 6 height 7
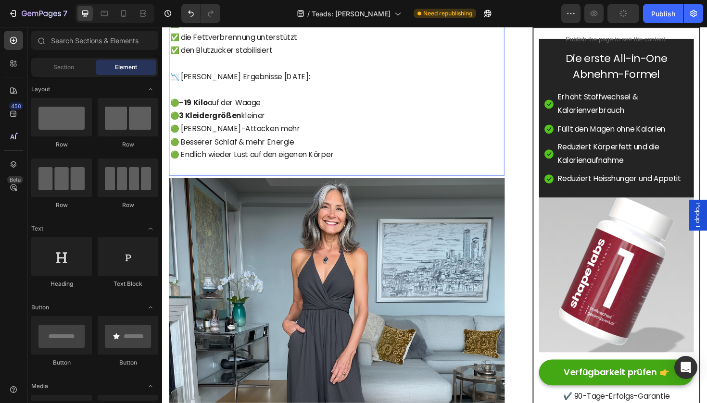
scroll to position [1066, 0]
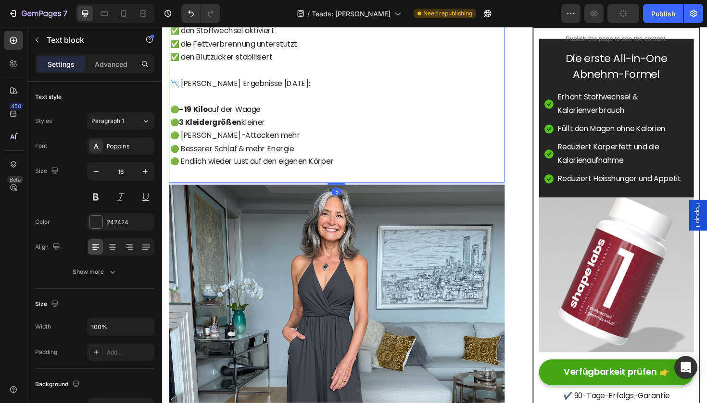
click at [203, 109] on strong "–19 Kilo" at bounding box center [195, 114] width 30 height 11
click at [196, 109] on strong "–19 Kilo" at bounding box center [195, 114] width 30 height 11
click at [195, 109] on strong "–19 Kilo" at bounding box center [195, 114] width 30 height 11
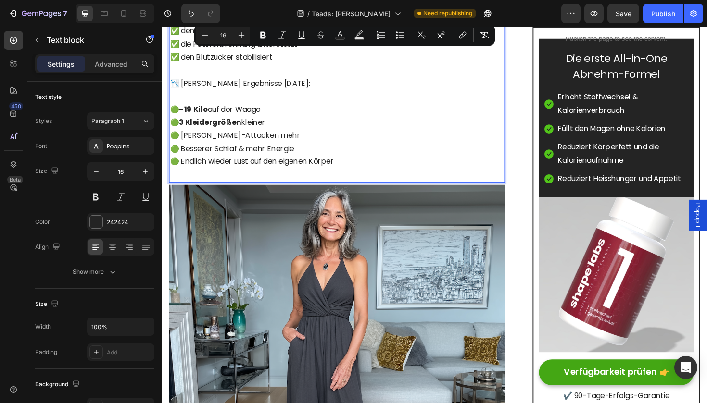
drag, startPoint x: 174, startPoint y: 60, endPoint x: 318, endPoint y: 111, distance: 152.4
click at [318, 111] on div "🔬 Was ist shape labs ONE überhaupt? shape labs ONE ist ein neuartiges Nahrungse…" at bounding box center [346, 3] width 355 height 377
click at [318, 111] on p "🟢 –19 Kilo auf der Waage 🟢 3 Kleidergrößen kleiner 🟢 Keine Heißhunger-Attacken …" at bounding box center [346, 135] width 353 height 83
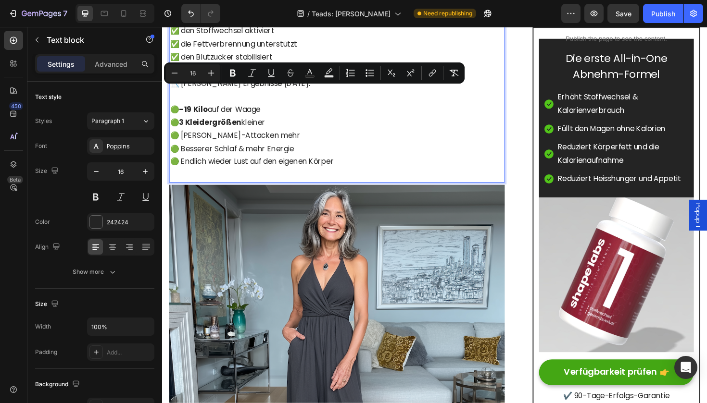
drag, startPoint x: 285, startPoint y: 111, endPoint x: 171, endPoint y: 98, distance: 114.8
click at [171, 98] on p "🟢 –19 Kilo auf der Waage 🟢 3 Kleidergrößen kleiner 🟢 Keine Heißhunger-Attacken …" at bounding box center [346, 135] width 353 height 83
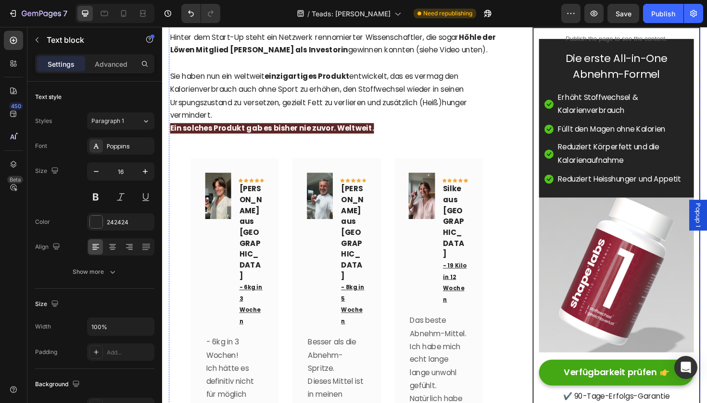
scroll to position [1937, 0]
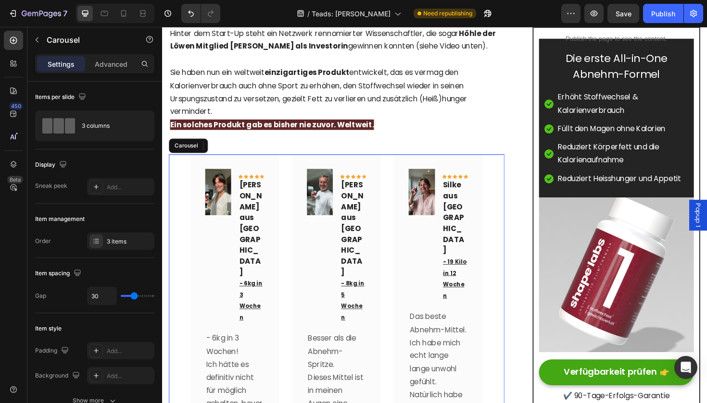
click at [242, 149] on icon at bounding box center [241, 153] width 8 height 8
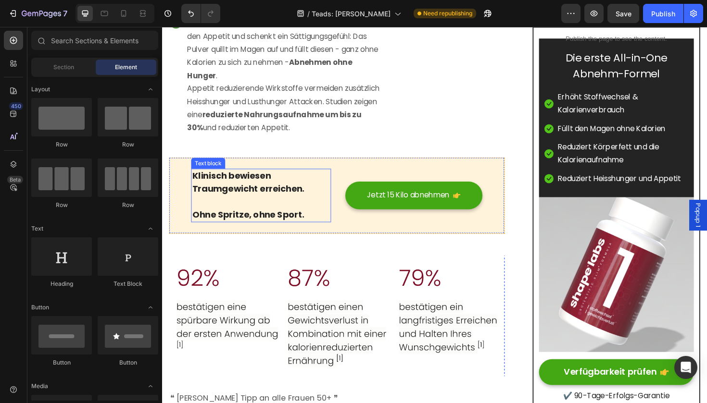
scroll to position [3042, 0]
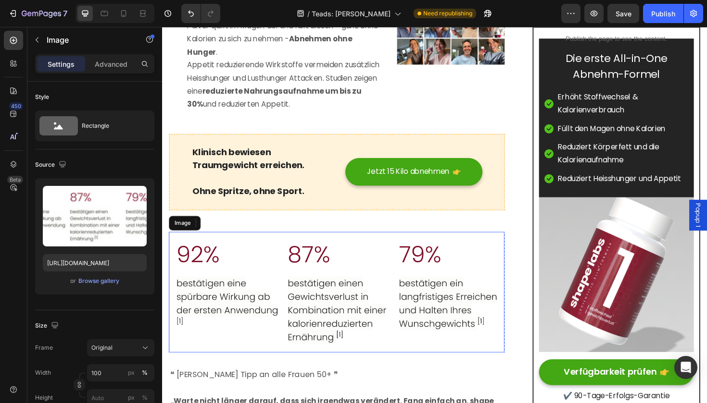
click at [250, 244] on img at bounding box center [346, 308] width 355 height 128
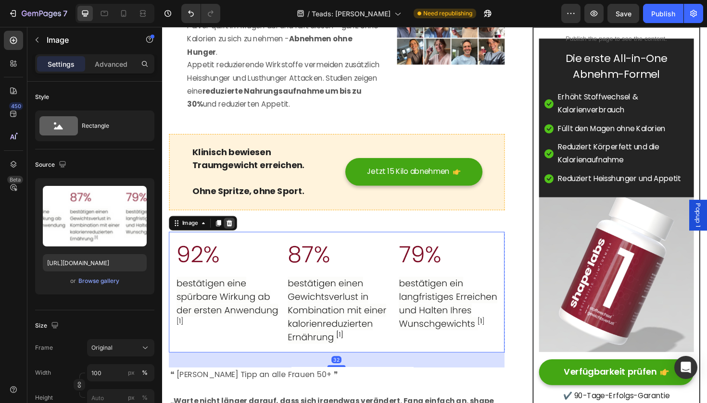
click at [230, 231] on icon at bounding box center [233, 235] width 8 height 8
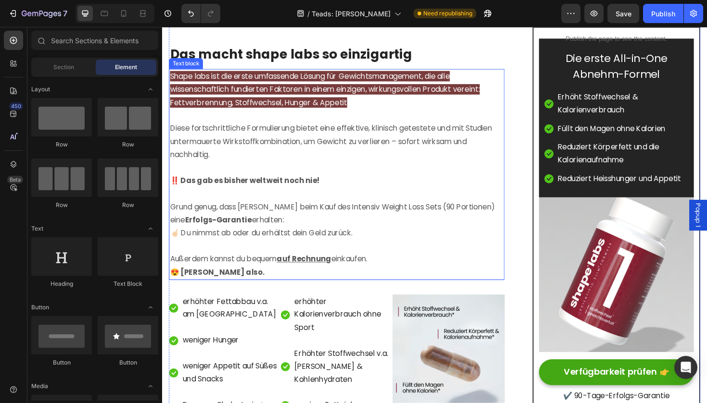
scroll to position [3340, 0]
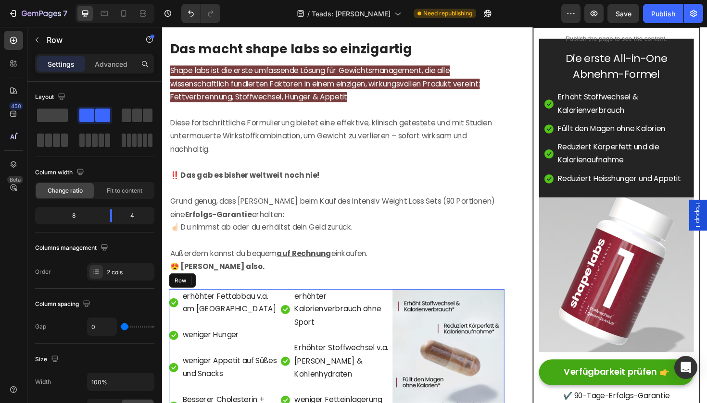
click at [228, 292] on icon at bounding box center [229, 295] width 6 height 7
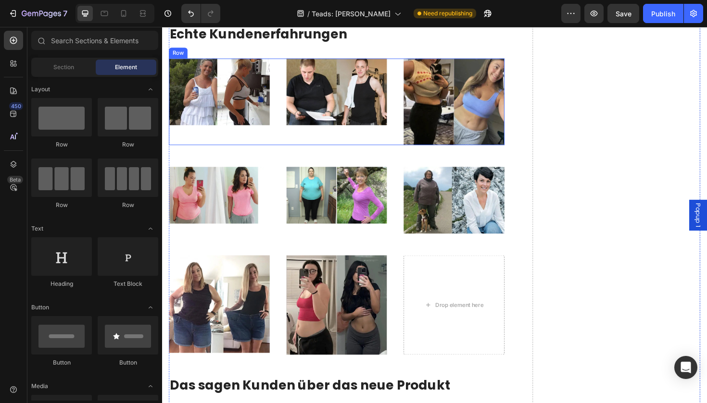
scroll to position [4097, 0]
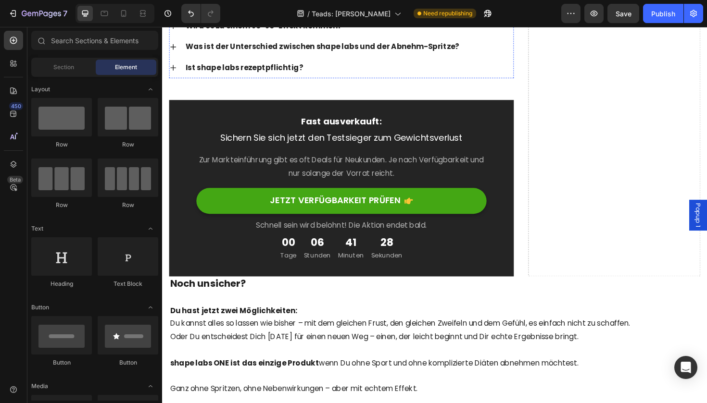
scroll to position [4475, 0]
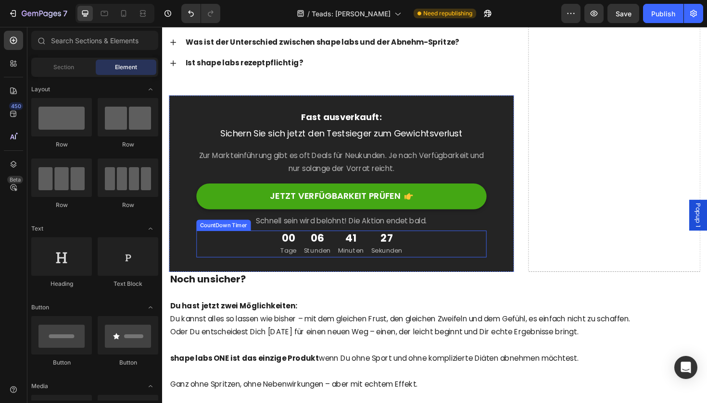
click at [435, 244] on div "00 Tage 06 Stunden 41 Minuten 27 Sekunden" at bounding box center [351, 257] width 307 height 28
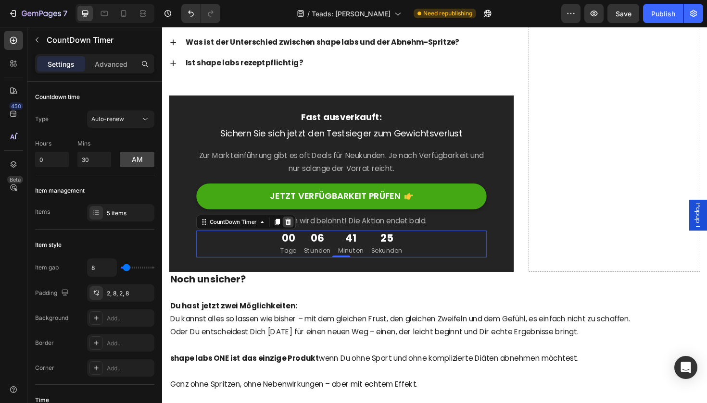
click at [296, 230] on icon at bounding box center [295, 233] width 6 height 7
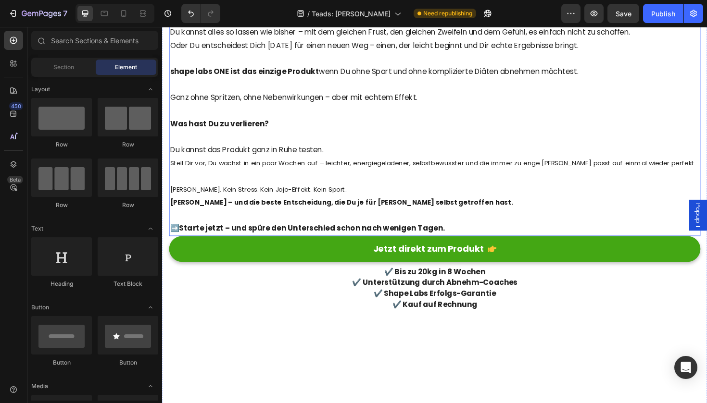
scroll to position [4756, 0]
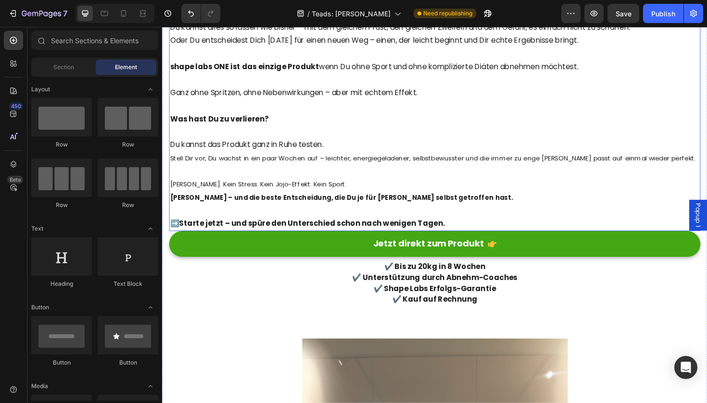
click at [397, 159] on p "Stell Dir vor, Du wachst in ein paar Wochen auf – leichter, energiegeladener, s…" at bounding box center [450, 166] width 561 height 14
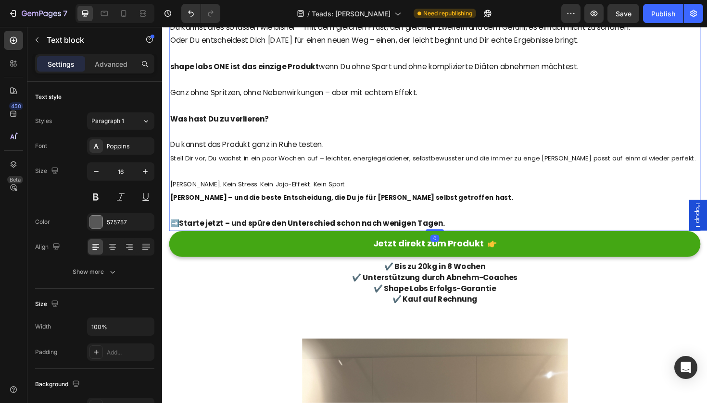
click at [397, 132] on p "Du kannst das Produkt ganz in Ruhe testen." at bounding box center [450, 146] width 561 height 28
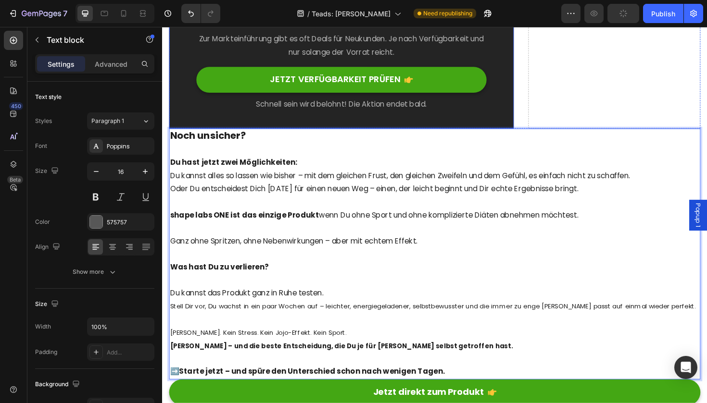
scroll to position [4597, 0]
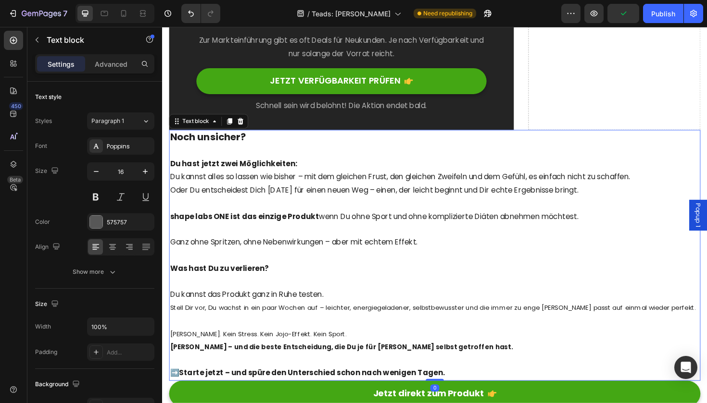
click at [511, 171] on p "Du hast jetzt zwei Möglichkeiten: Du kannst alles so lassen wie bisher – mit de…" at bounding box center [450, 185] width 561 height 41
click at [246, 123] on icon at bounding box center [245, 127] width 8 height 8
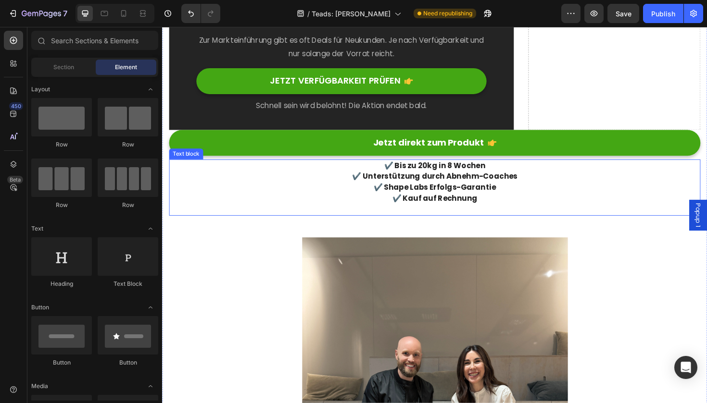
click at [273, 180] on p "✔️ Unterstützung durch Abnehm-Coaches" at bounding box center [450, 186] width 561 height 12
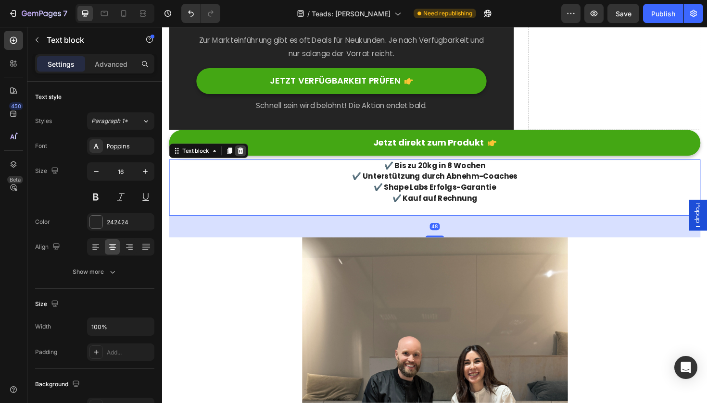
click at [247, 154] on icon at bounding box center [245, 157] width 6 height 7
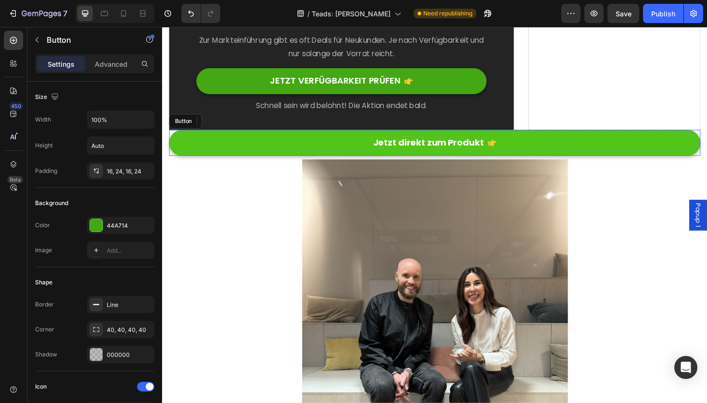
click at [249, 142] on link "Jetzt direkt zum Produkt" at bounding box center [450, 149] width 563 height 27
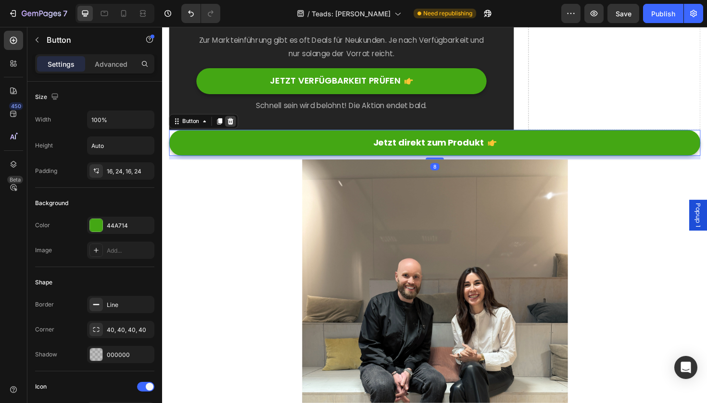
click at [232, 124] on icon at bounding box center [234, 127] width 6 height 7
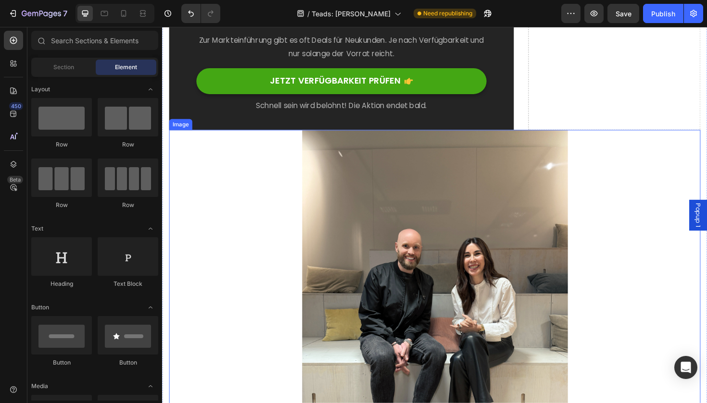
click at [286, 197] on div at bounding box center [450, 323] width 563 height 375
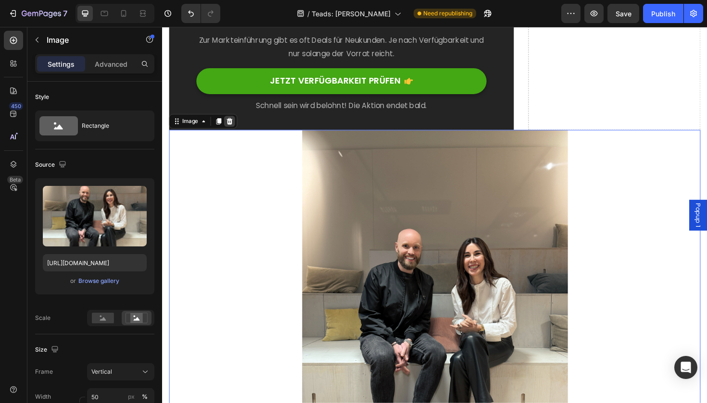
click at [234, 124] on icon at bounding box center [233, 127] width 6 height 7
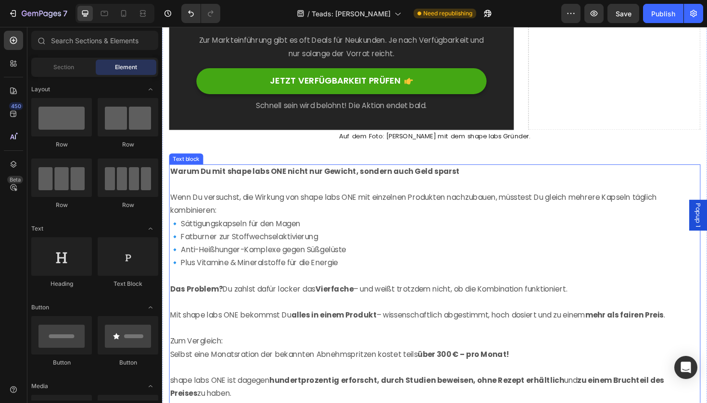
click at [253, 188] on p at bounding box center [450, 195] width 561 height 14
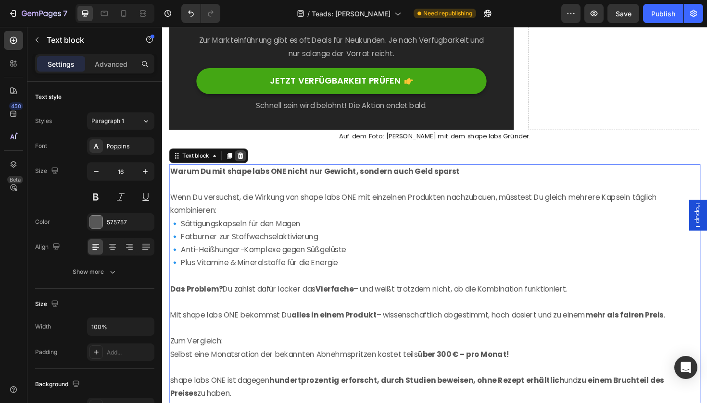
click at [246, 160] on icon at bounding box center [245, 163] width 6 height 7
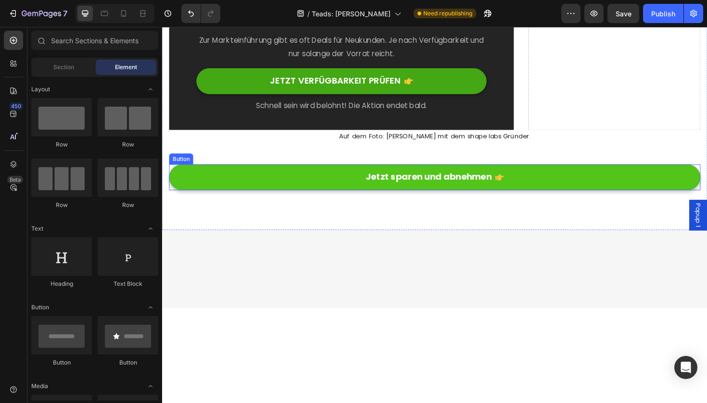
click at [256, 187] on link "Jetzt sparen und abnehmen" at bounding box center [450, 186] width 563 height 27
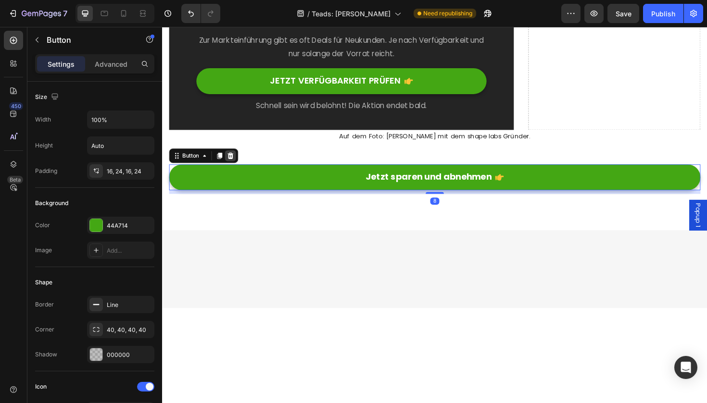
click at [235, 160] on icon at bounding box center [234, 163] width 6 height 7
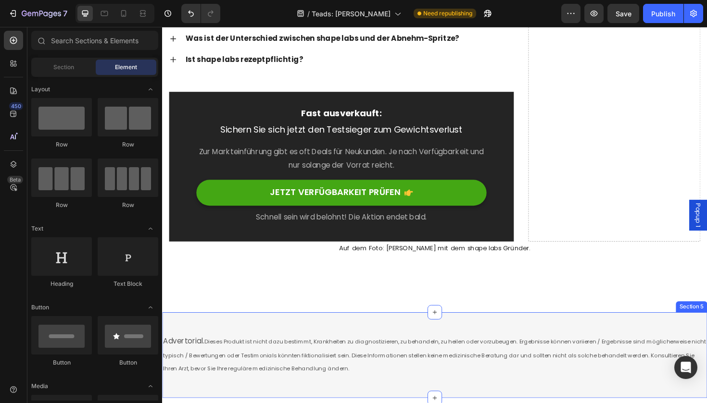
scroll to position [4469, 0]
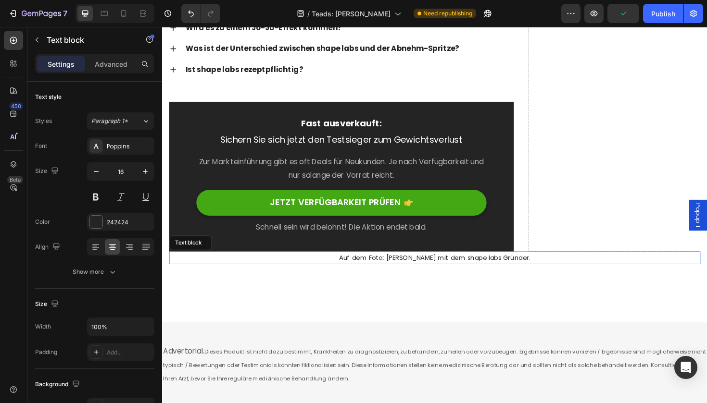
click at [510, 267] on span "Auf dem Foto: [PERSON_NAME] mit dem shape labs Gründer." at bounding box center [451, 272] width 202 height 10
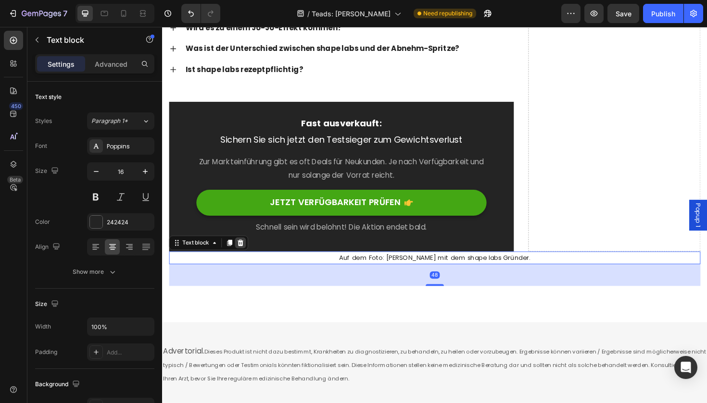
click at [245, 252] on icon at bounding box center [245, 255] width 6 height 7
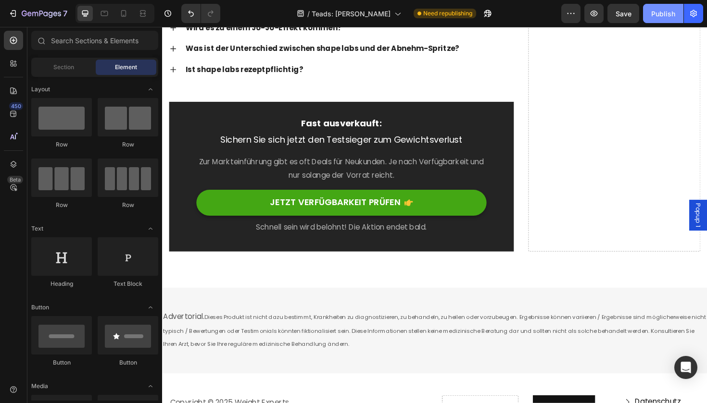
click at [667, 16] on div "Publish" at bounding box center [663, 14] width 24 height 10
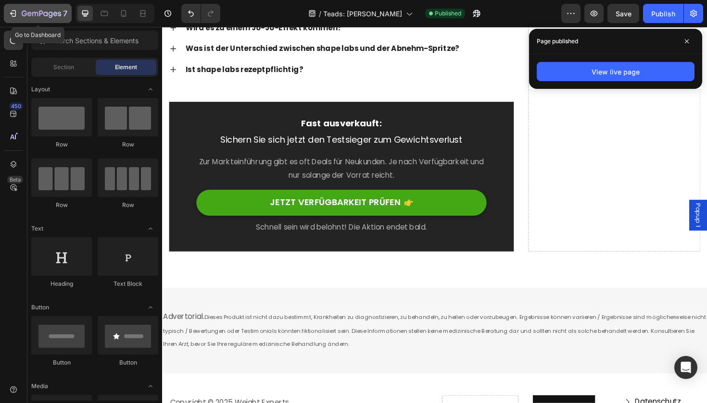
click at [15, 20] on button "7" at bounding box center [38, 13] width 68 height 19
